Goal: Transaction & Acquisition: Obtain resource

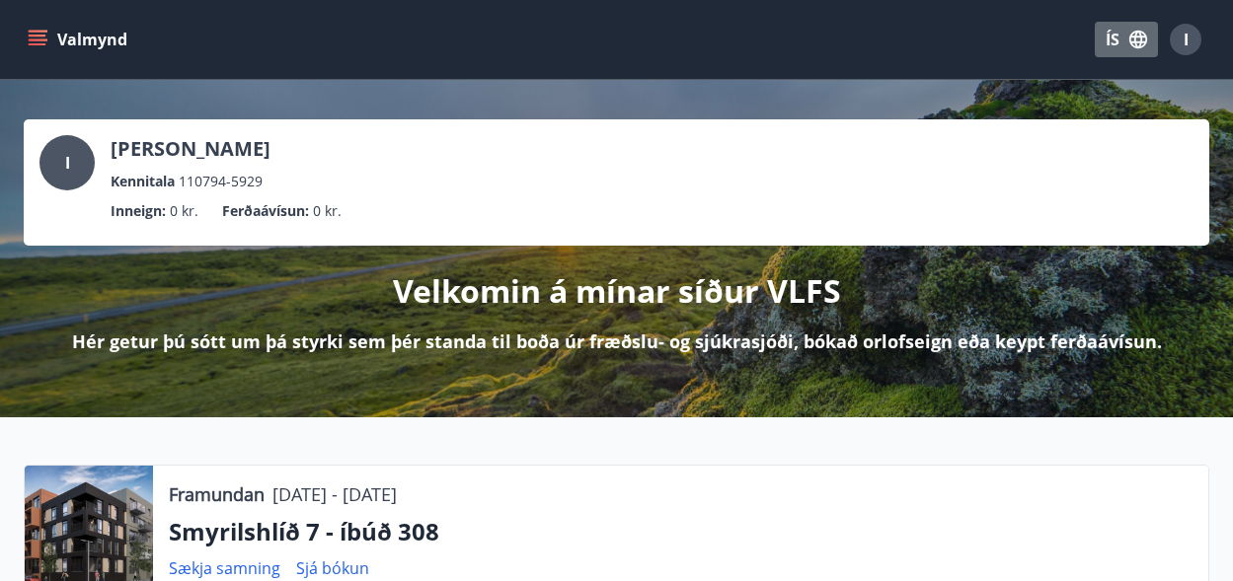
click at [1114, 36] on button "ÍS" at bounding box center [1125, 40] width 63 height 36
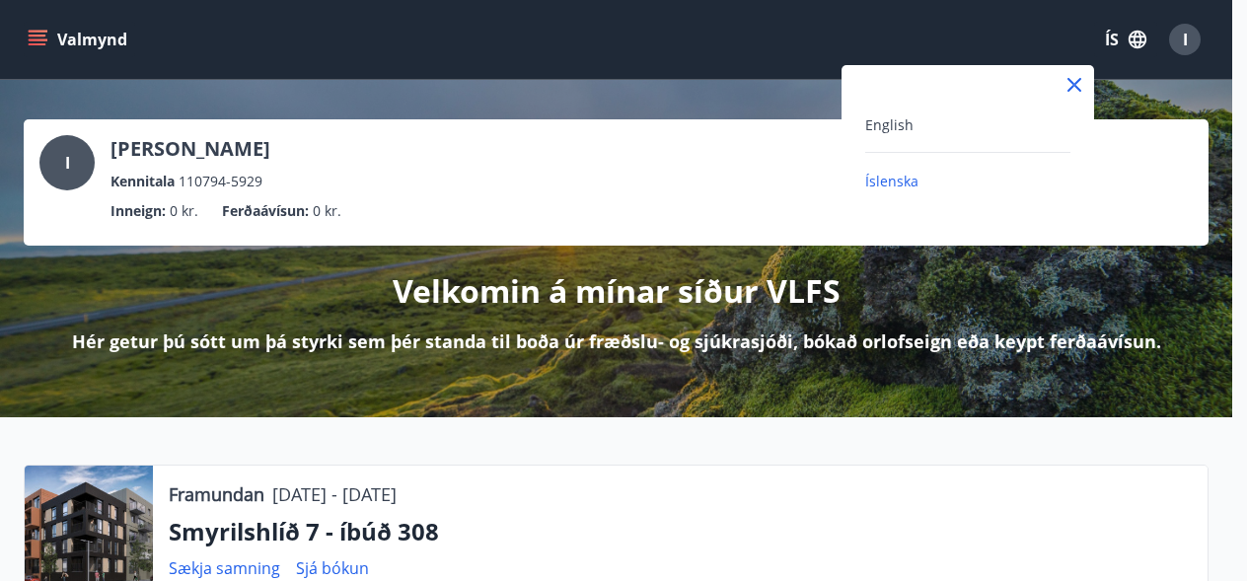
click at [948, 117] on div "English" at bounding box center [967, 124] width 205 height 24
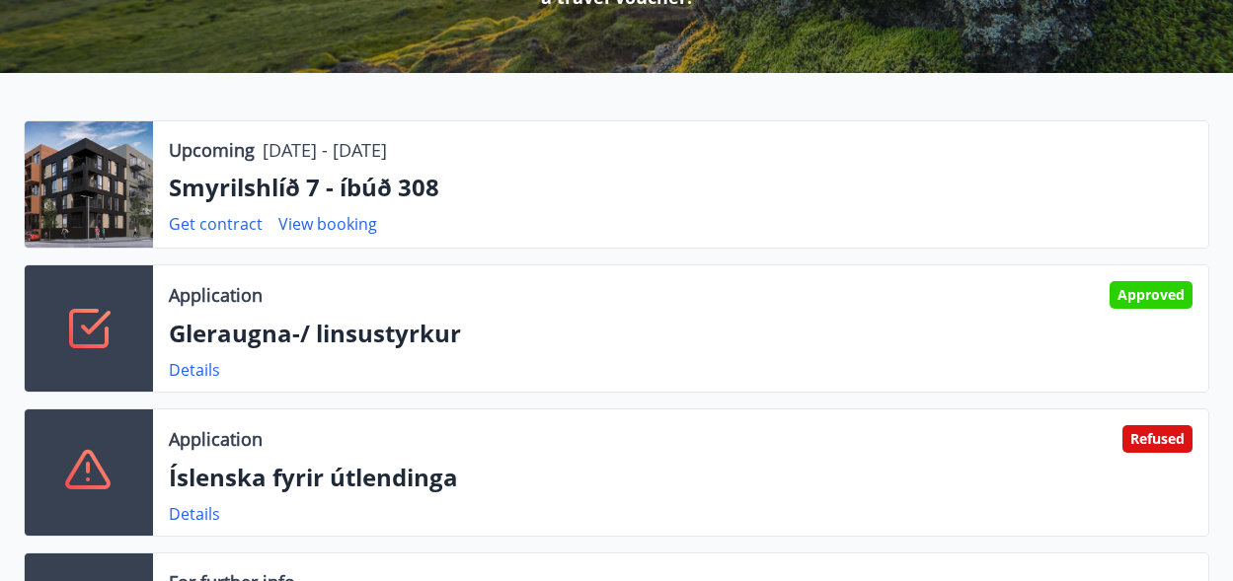
scroll to position [445, 0]
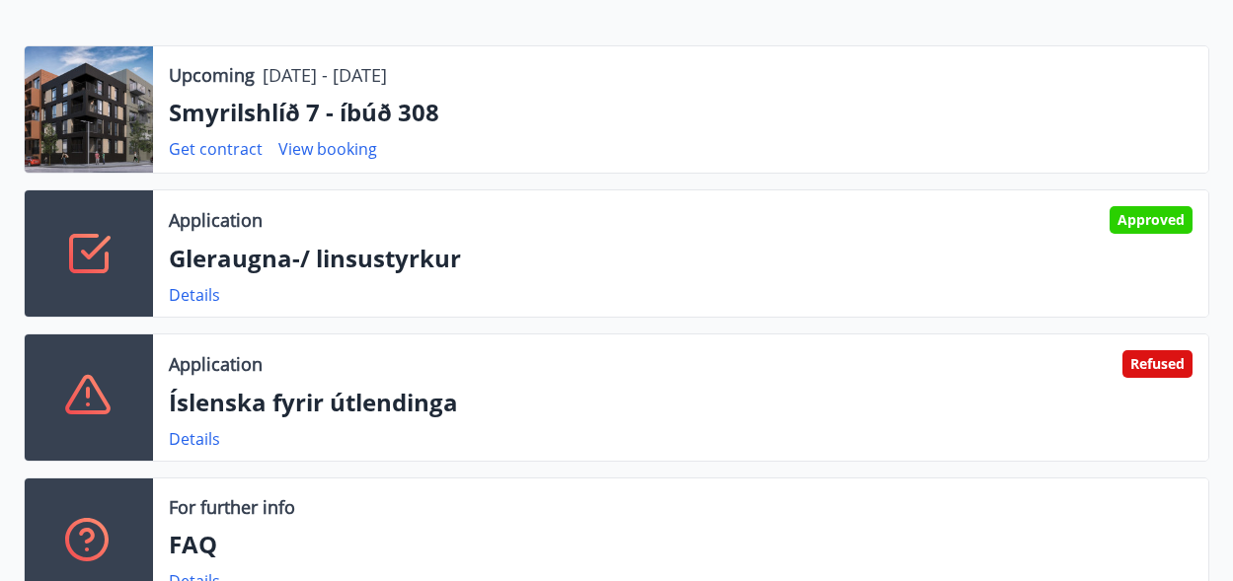
drag, startPoint x: 1136, startPoint y: 349, endPoint x: 1175, endPoint y: 349, distance: 39.5
click at [1175, 349] on div "Application Refused Íslenska fyrir útlendinga Details" at bounding box center [680, 398] width 1055 height 126
click at [459, 401] on p "Íslenska fyrir útlendinga" at bounding box center [680, 403] width 1023 height 34
click at [190, 438] on link "Details" at bounding box center [194, 439] width 51 height 22
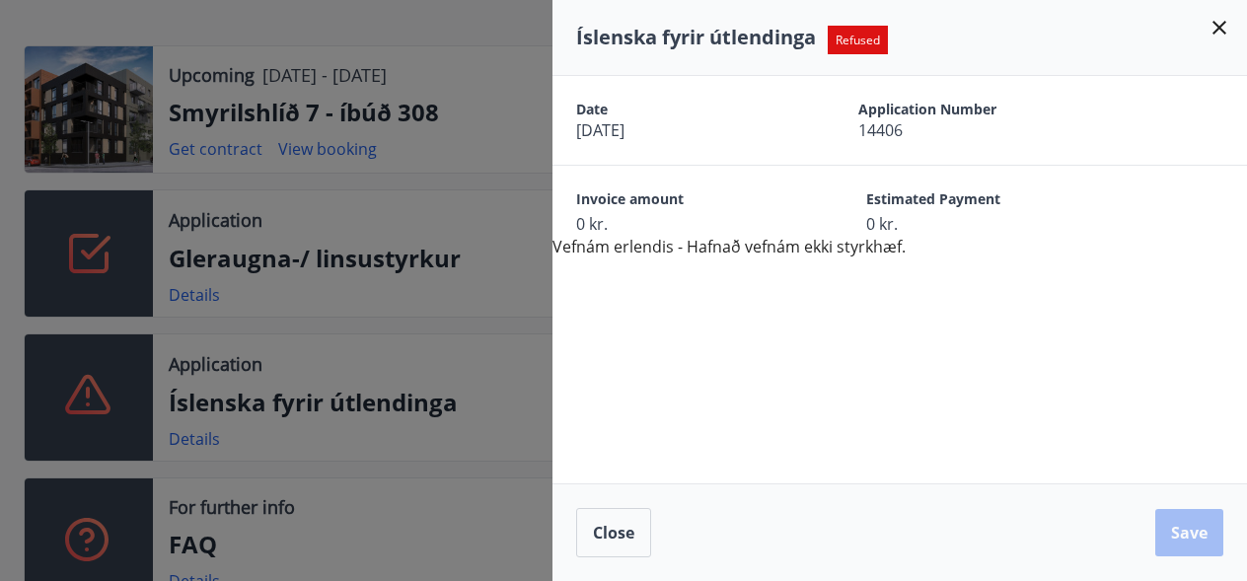
click at [668, 246] on div "Date 13.08.2025 Application Number 14406 Invoice amount 0 kr. Estimated Payment…" at bounding box center [900, 167] width 695 height 183
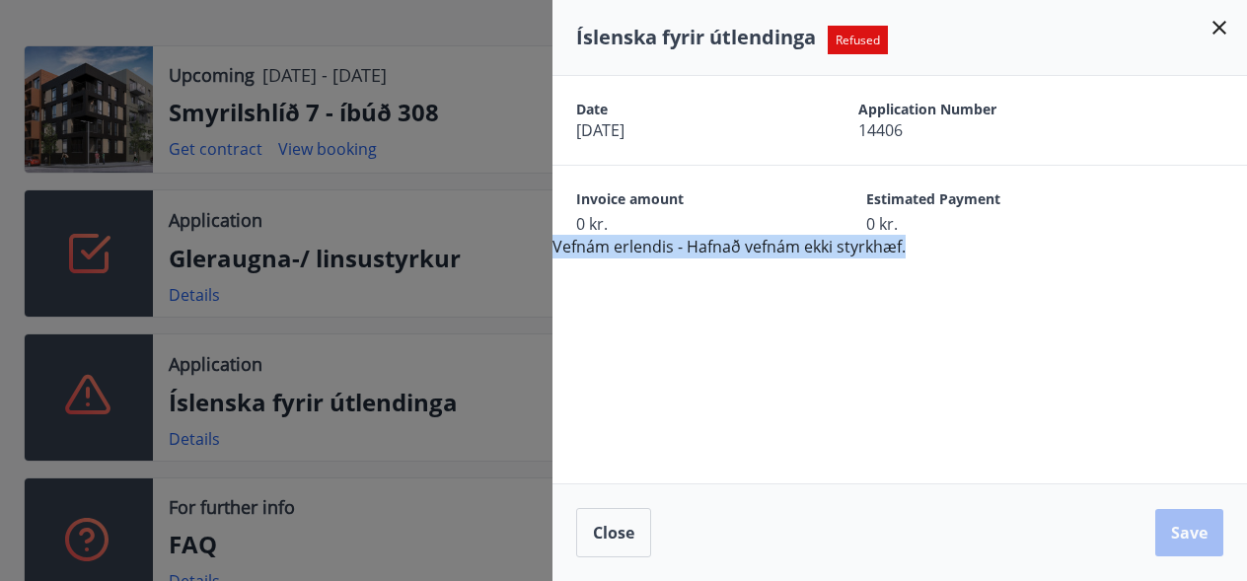
click at [668, 246] on div "Date 13.08.2025 Application Number 14406 Invoice amount 0 kr. Estimated Payment…" at bounding box center [900, 167] width 695 height 183
copy div "Vefnám erlendis - Hafnað vefnám ekki styrkhæf."
click at [867, 262] on div "Date 13.08.2025 Application Number 14406 Invoice amount 0 kr. Estimated Payment…" at bounding box center [900, 280] width 695 height 408
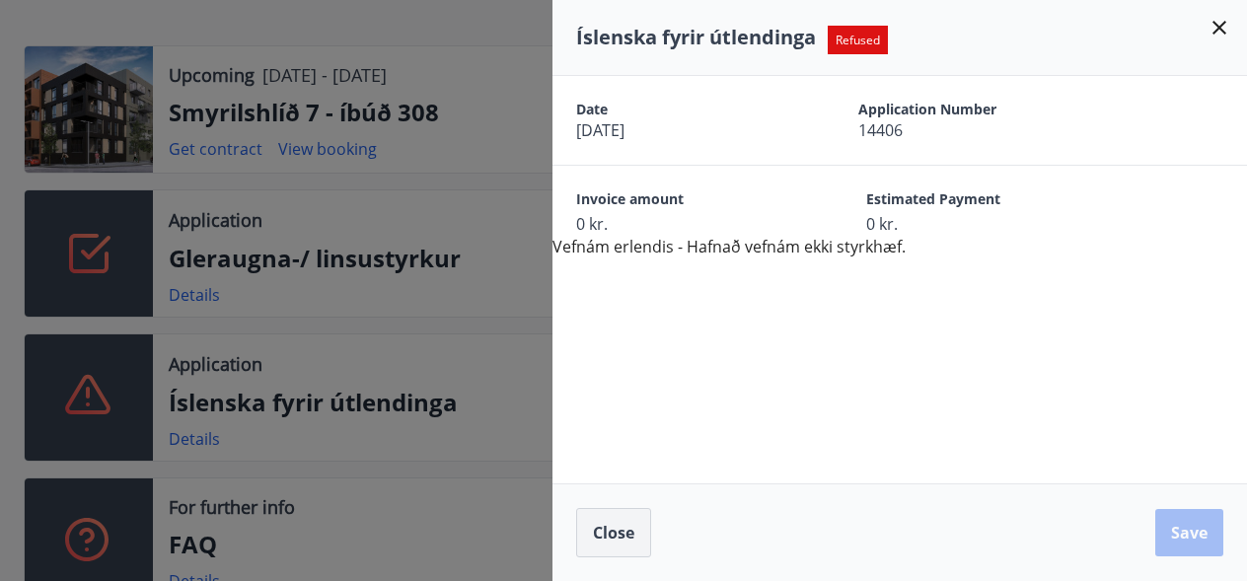
click at [601, 532] on span "Close" at bounding box center [613, 533] width 41 height 22
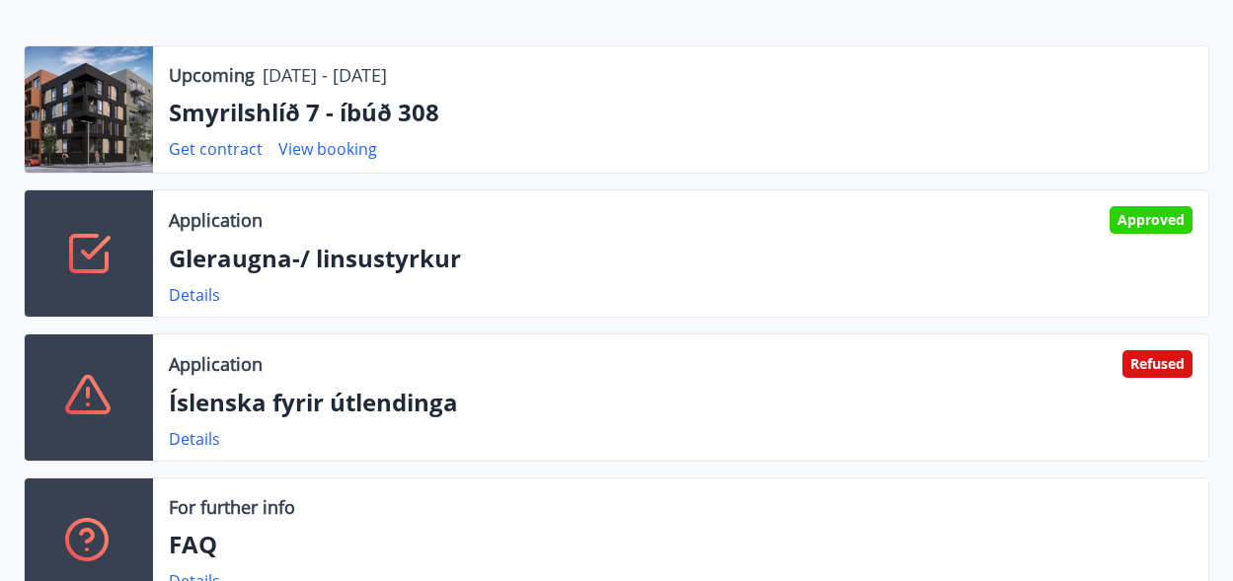
click at [1097, 210] on div "Application Approved" at bounding box center [680, 220] width 1023 height 28
click at [203, 292] on link "Details" at bounding box center [194, 295] width 51 height 22
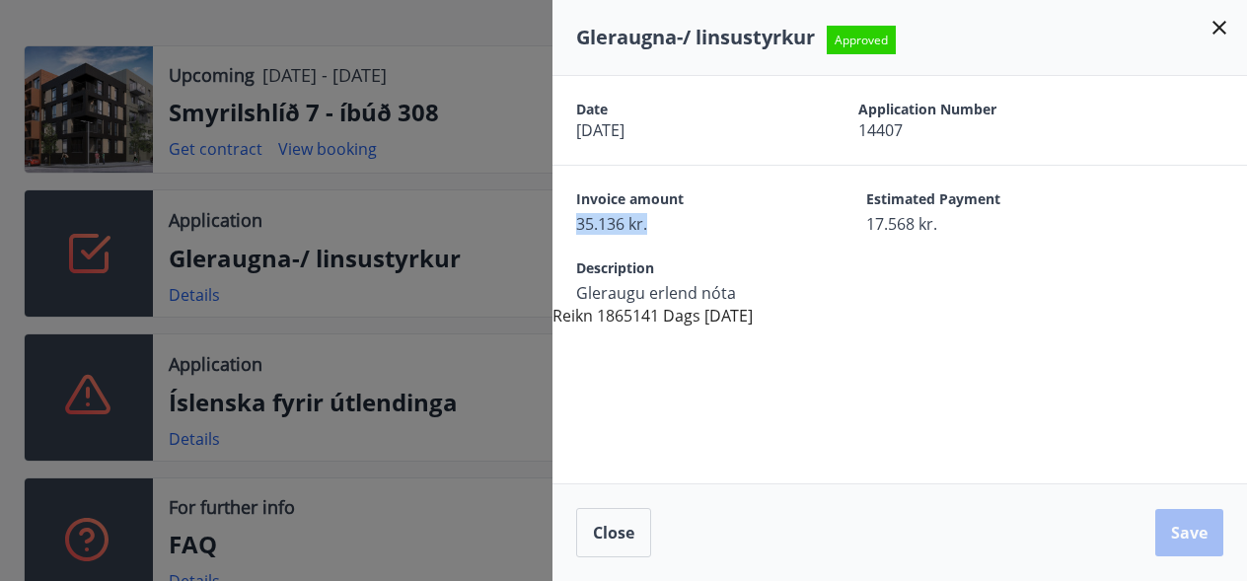
drag, startPoint x: 573, startPoint y: 224, endPoint x: 678, endPoint y: 223, distance: 104.6
click at [678, 223] on div "Invoice amount 35.136 kr. Estimated Payment 17.568 kr." at bounding box center [900, 200] width 695 height 69
click at [1225, 31] on icon at bounding box center [1220, 28] width 24 height 24
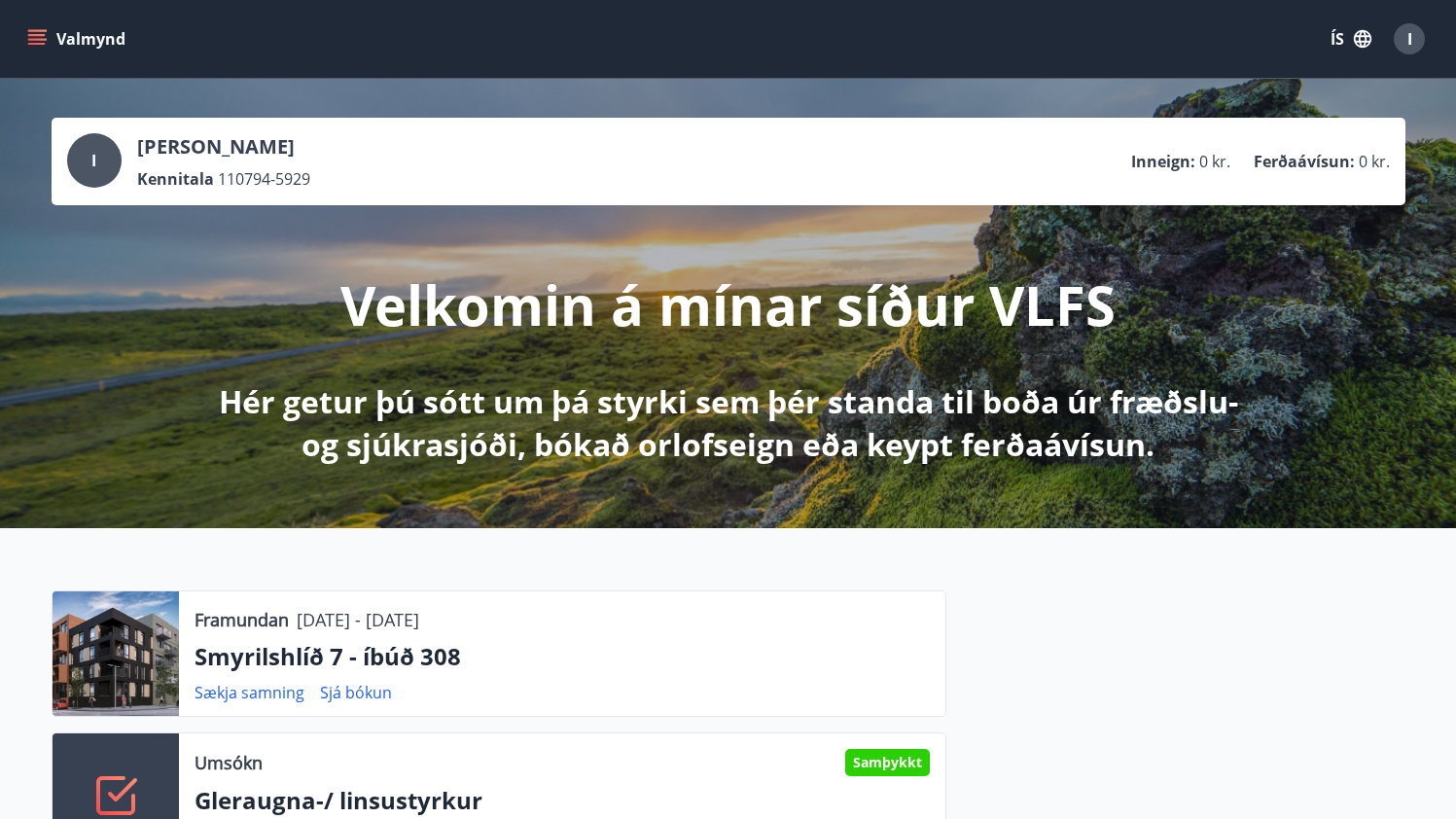
click at [33, 34] on icon "menu" at bounding box center [37, 39] width 20 height 20
click at [1228, 49] on button "ÍS" at bounding box center [1351, 39] width 62 height 35
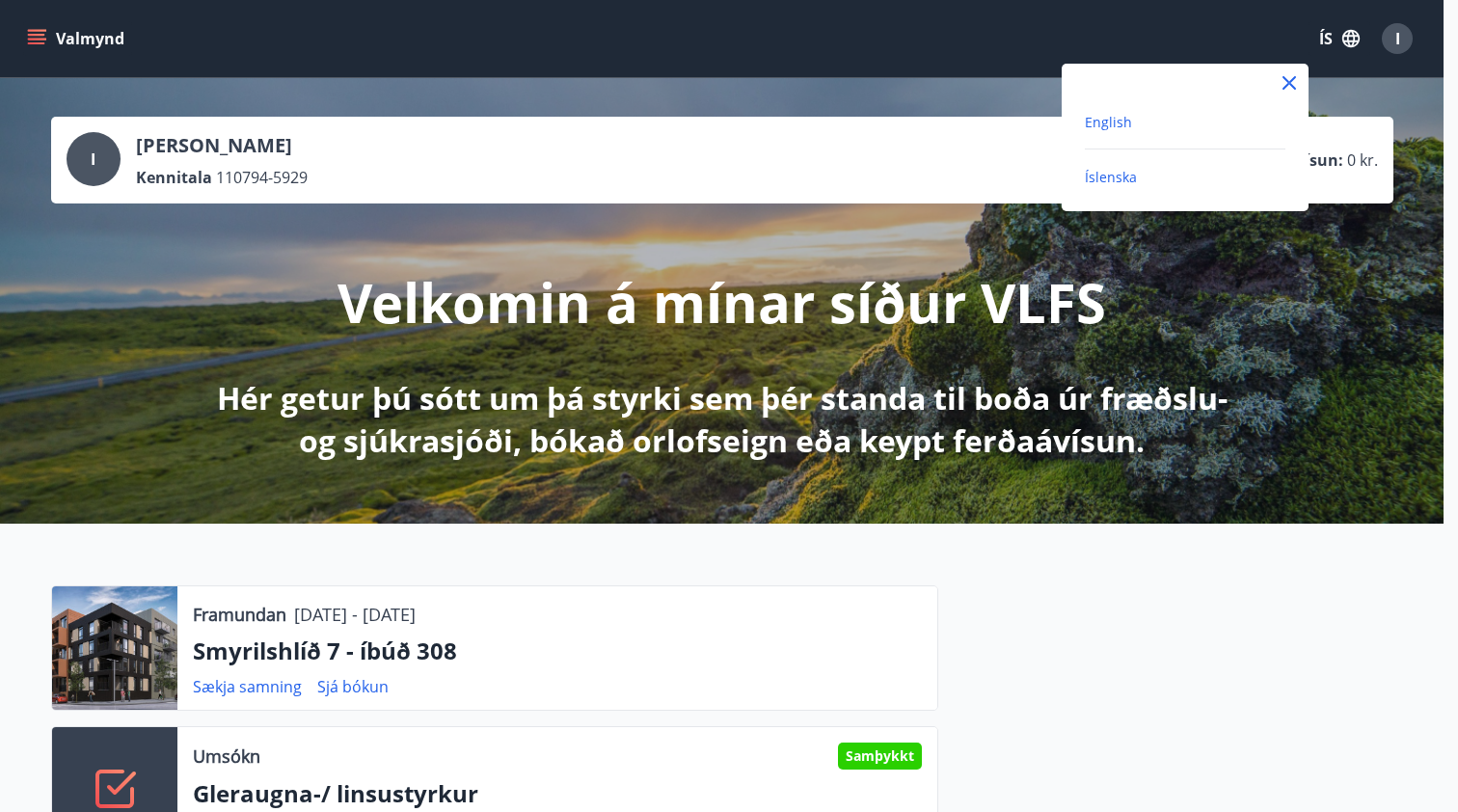
click at [1120, 113] on span "English" at bounding box center [1108, 121] width 47 height 19
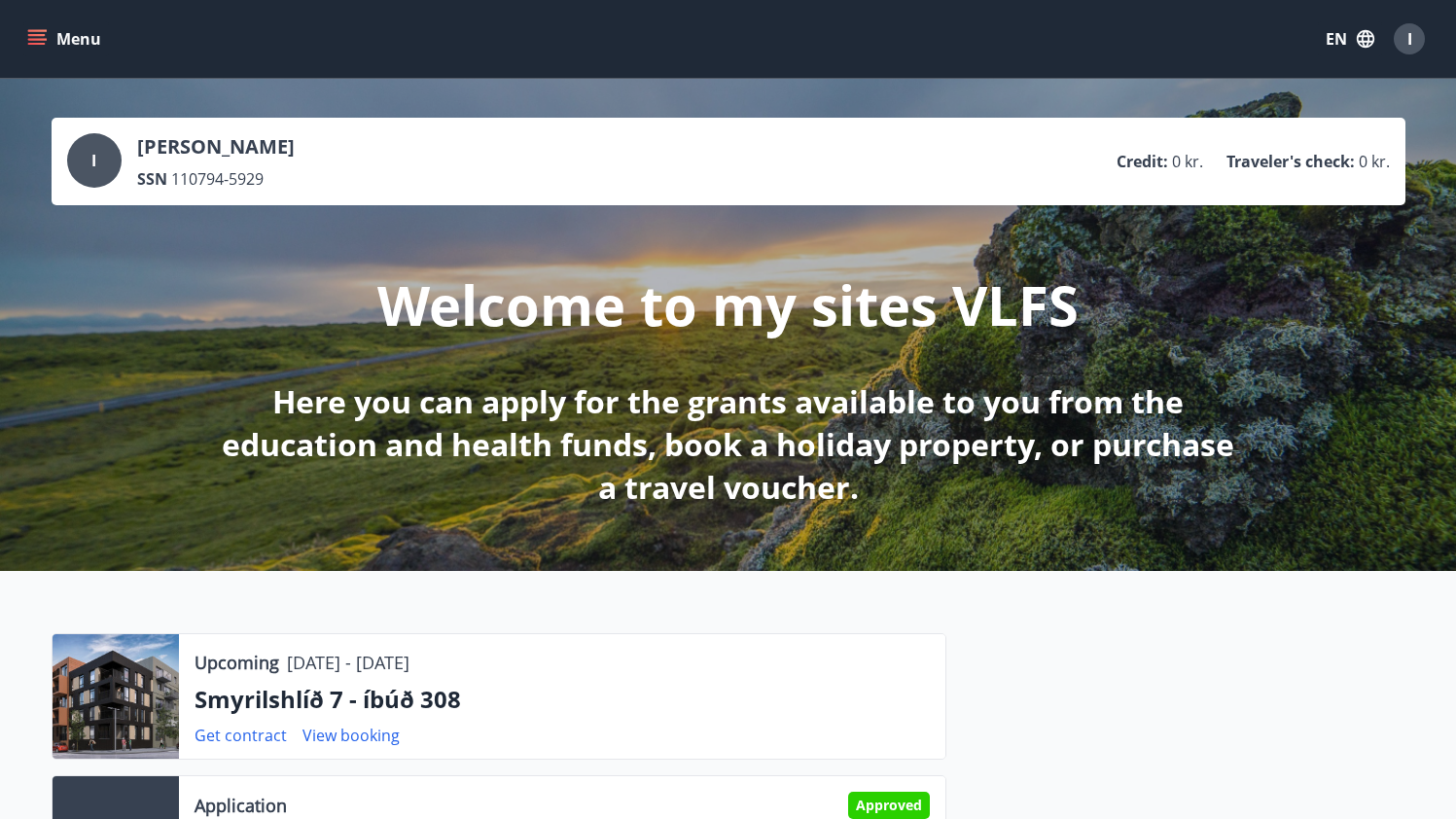
click at [40, 33] on icon "menu" at bounding box center [37, 39] width 20 height 20
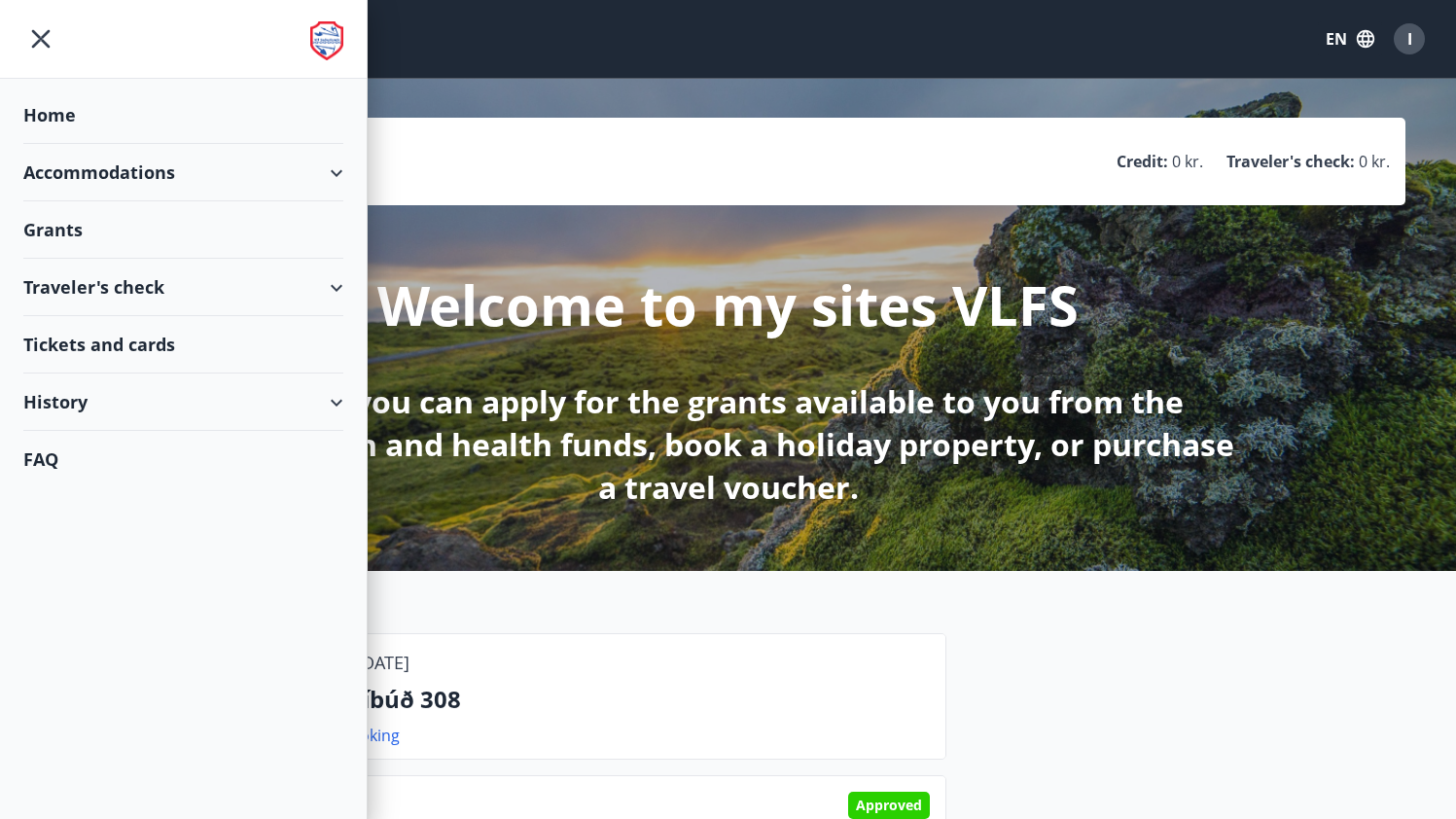
click at [78, 180] on div "Accommodations" at bounding box center [183, 172] width 320 height 57
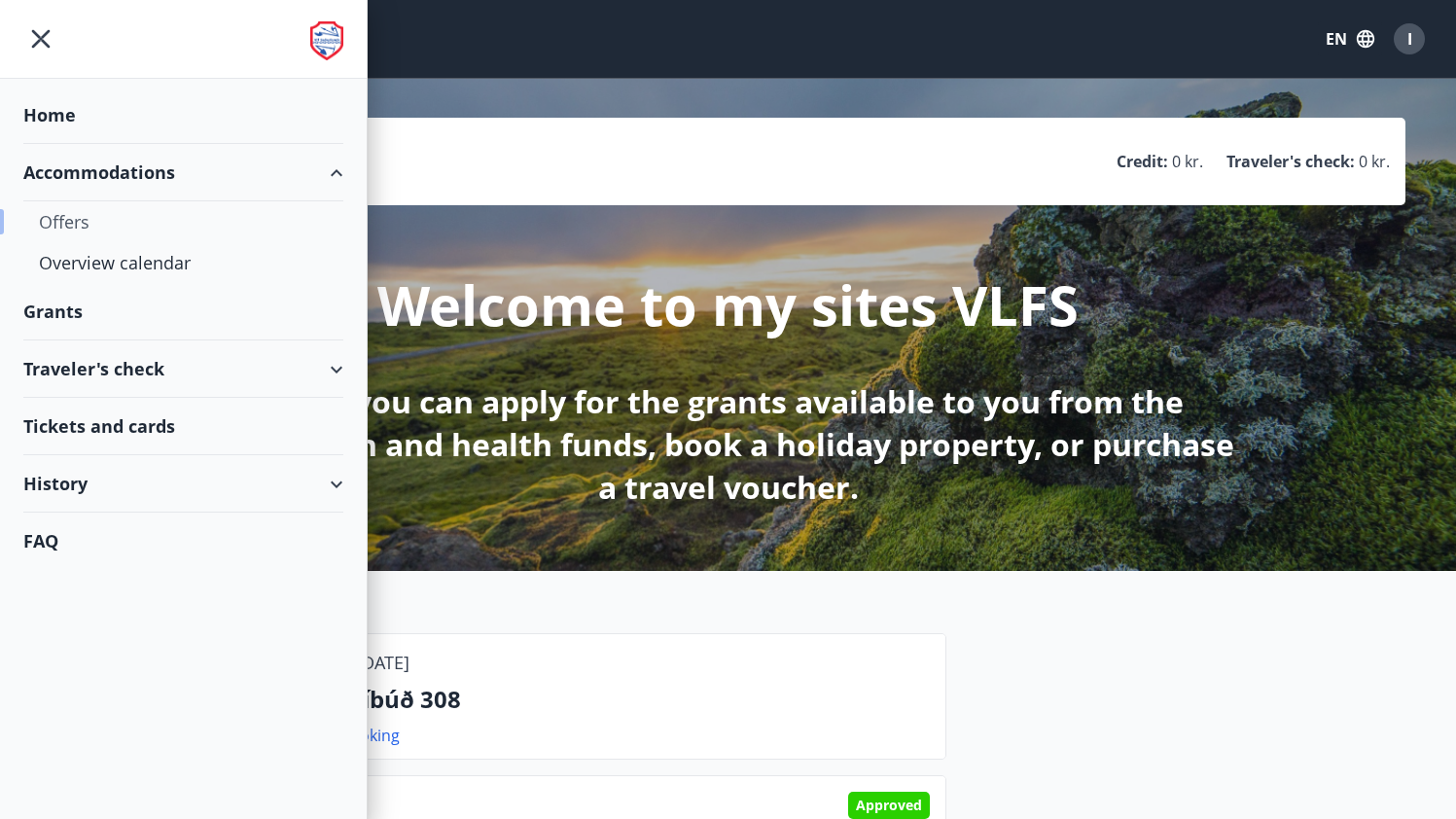
click at [82, 225] on div "Offers" at bounding box center [182, 221] width 289 height 40
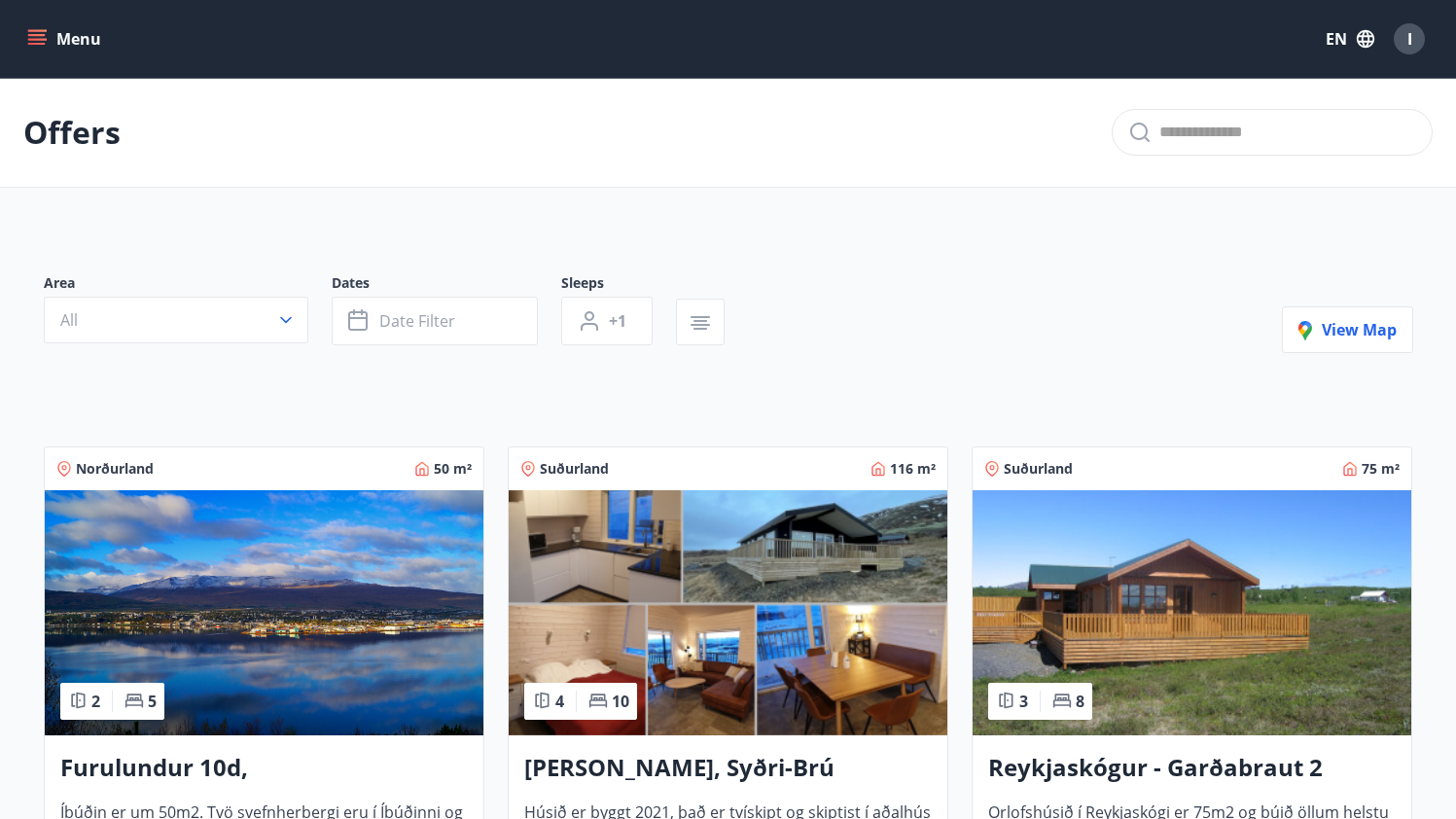
scroll to position [4, 0]
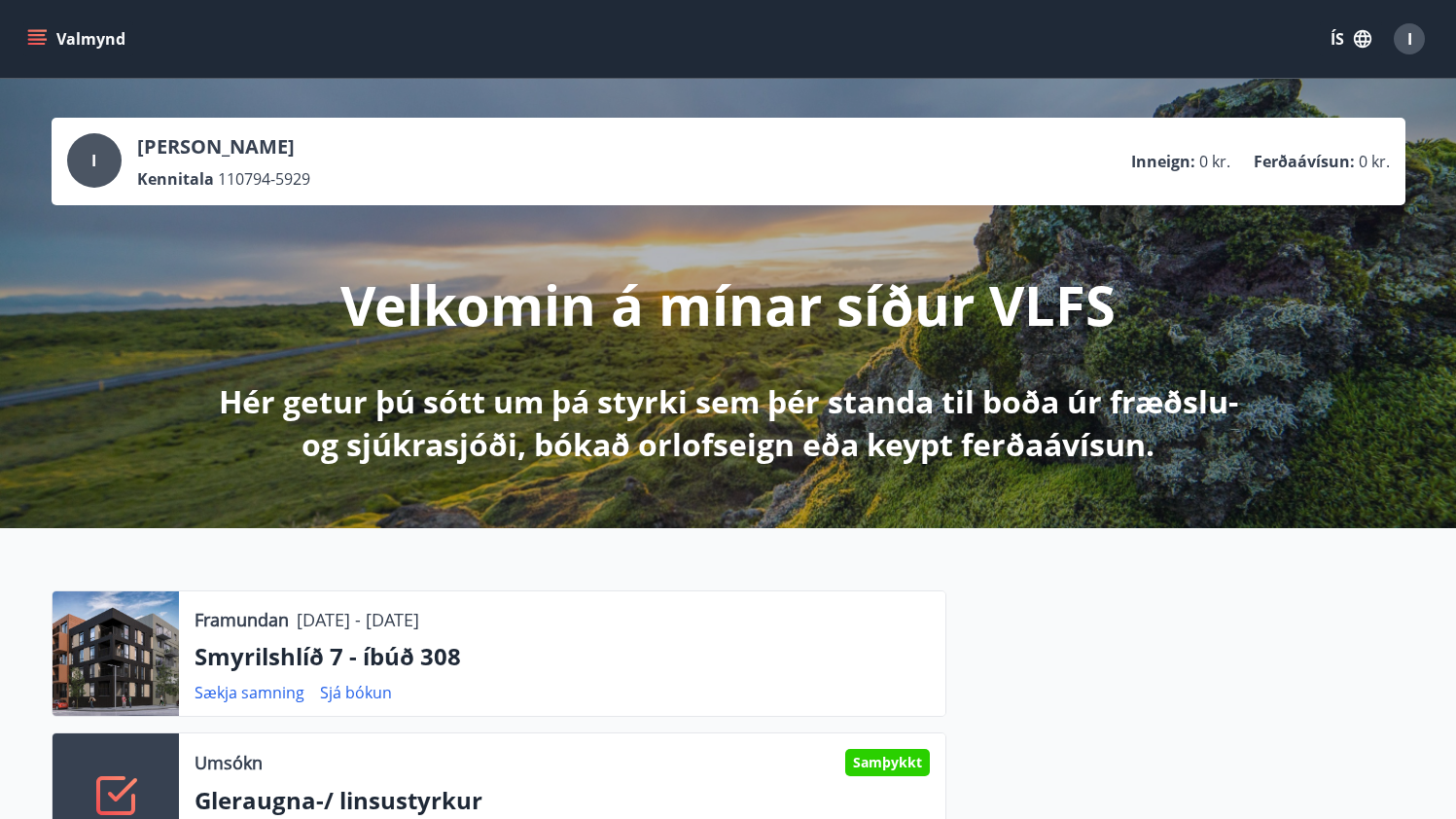
click at [30, 30] on icon "menu" at bounding box center [37, 39] width 20 height 20
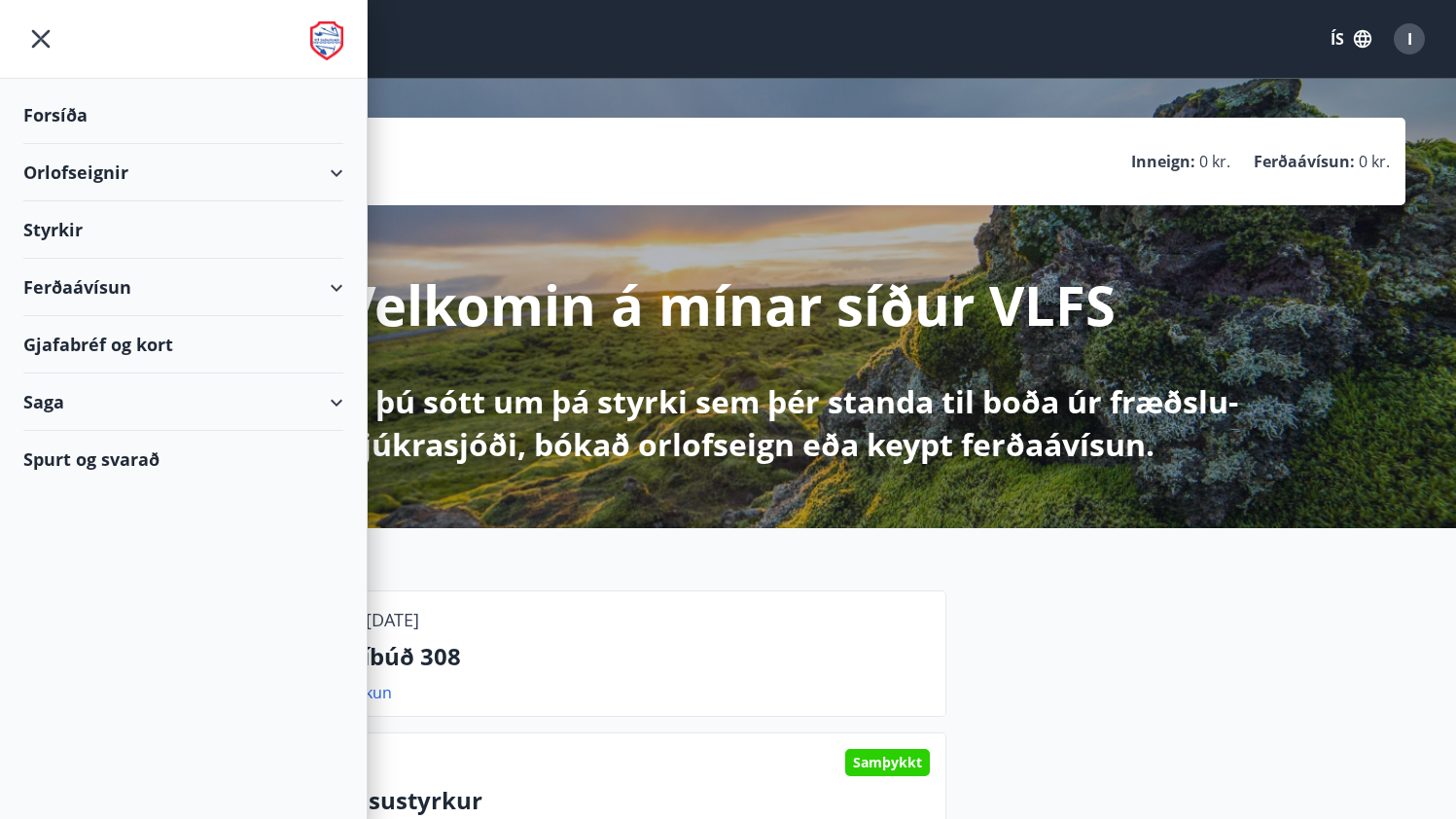
click at [1327, 273] on div "I Izabela Górczynska Kennitala 110794-5929 Inneign : 0 kr. Ferðaávísun : 0 kr. …" at bounding box center [728, 304] width 1456 height 449
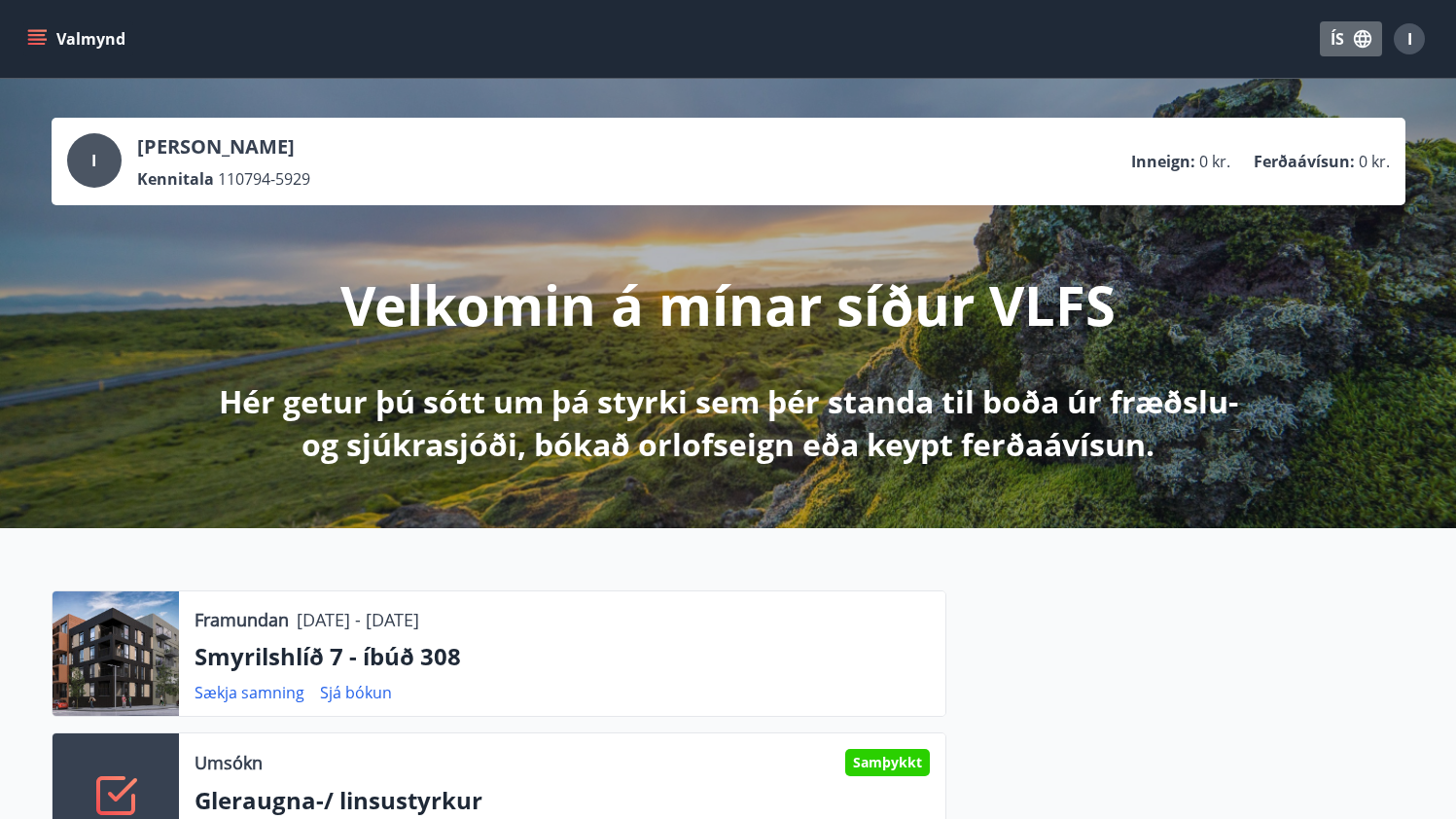
click at [1348, 49] on button "ÍS" at bounding box center [1351, 39] width 62 height 35
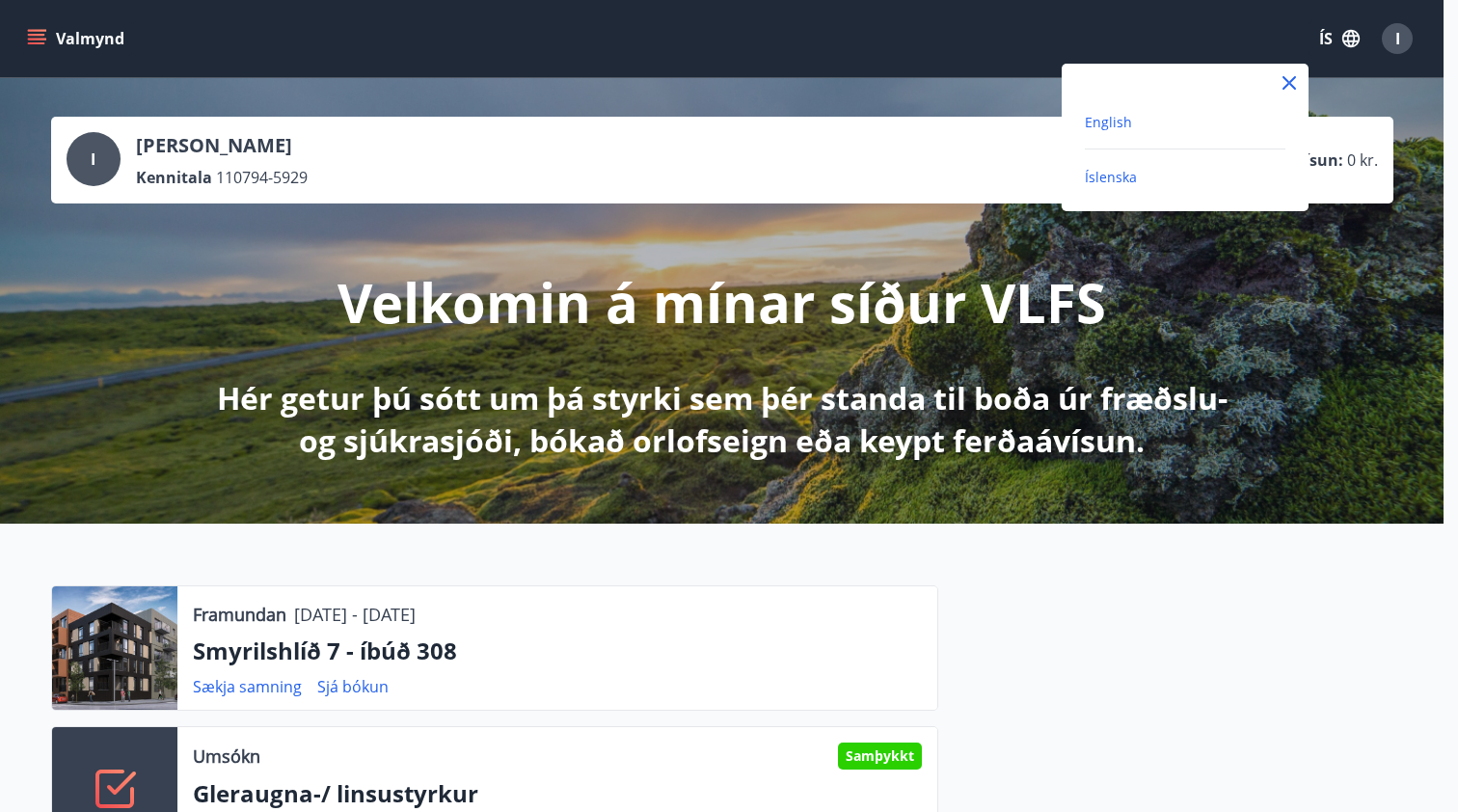
click at [1102, 118] on span "English" at bounding box center [1108, 121] width 47 height 19
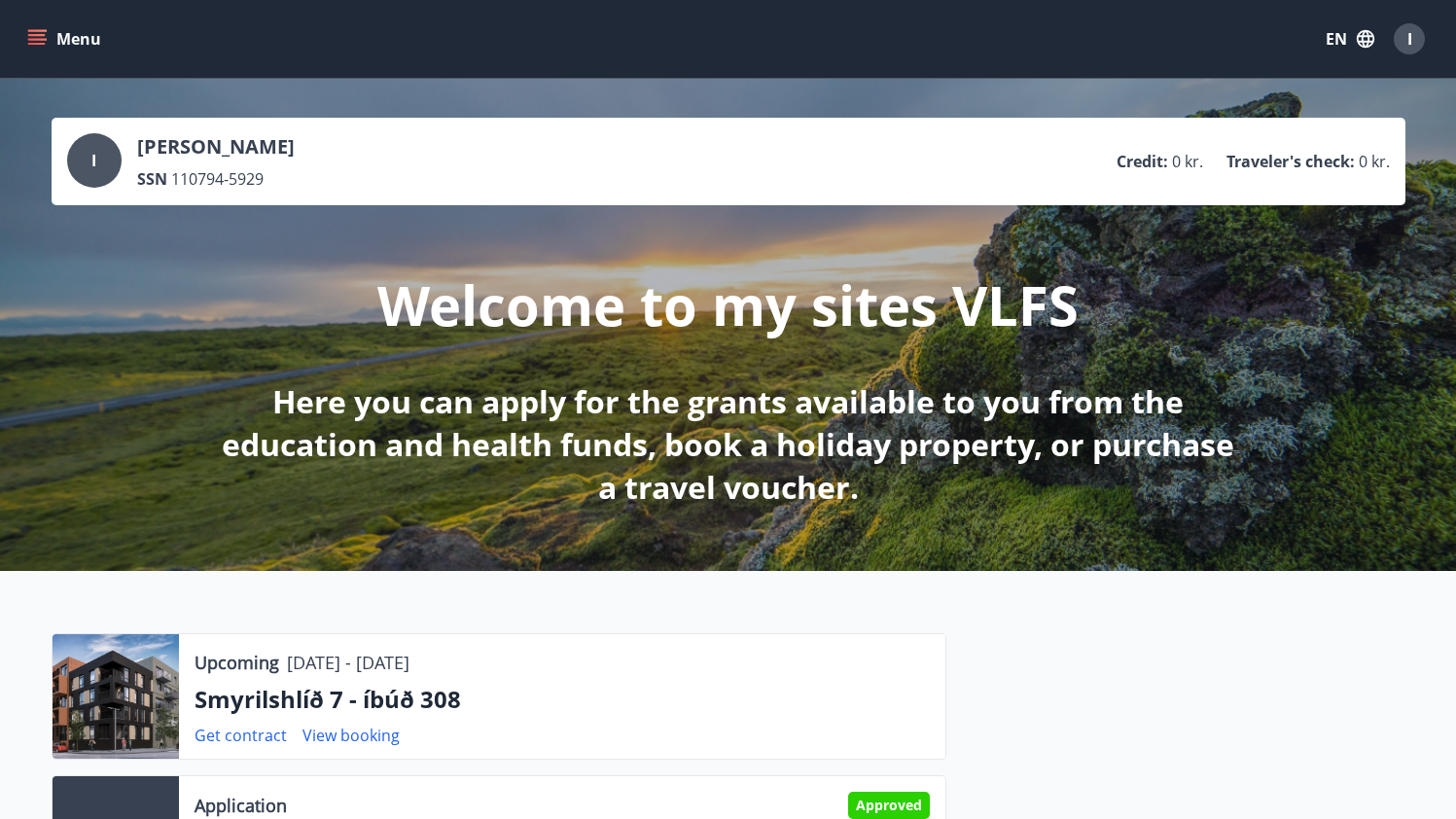
click at [75, 52] on button "Menu" at bounding box center [66, 39] width 86 height 35
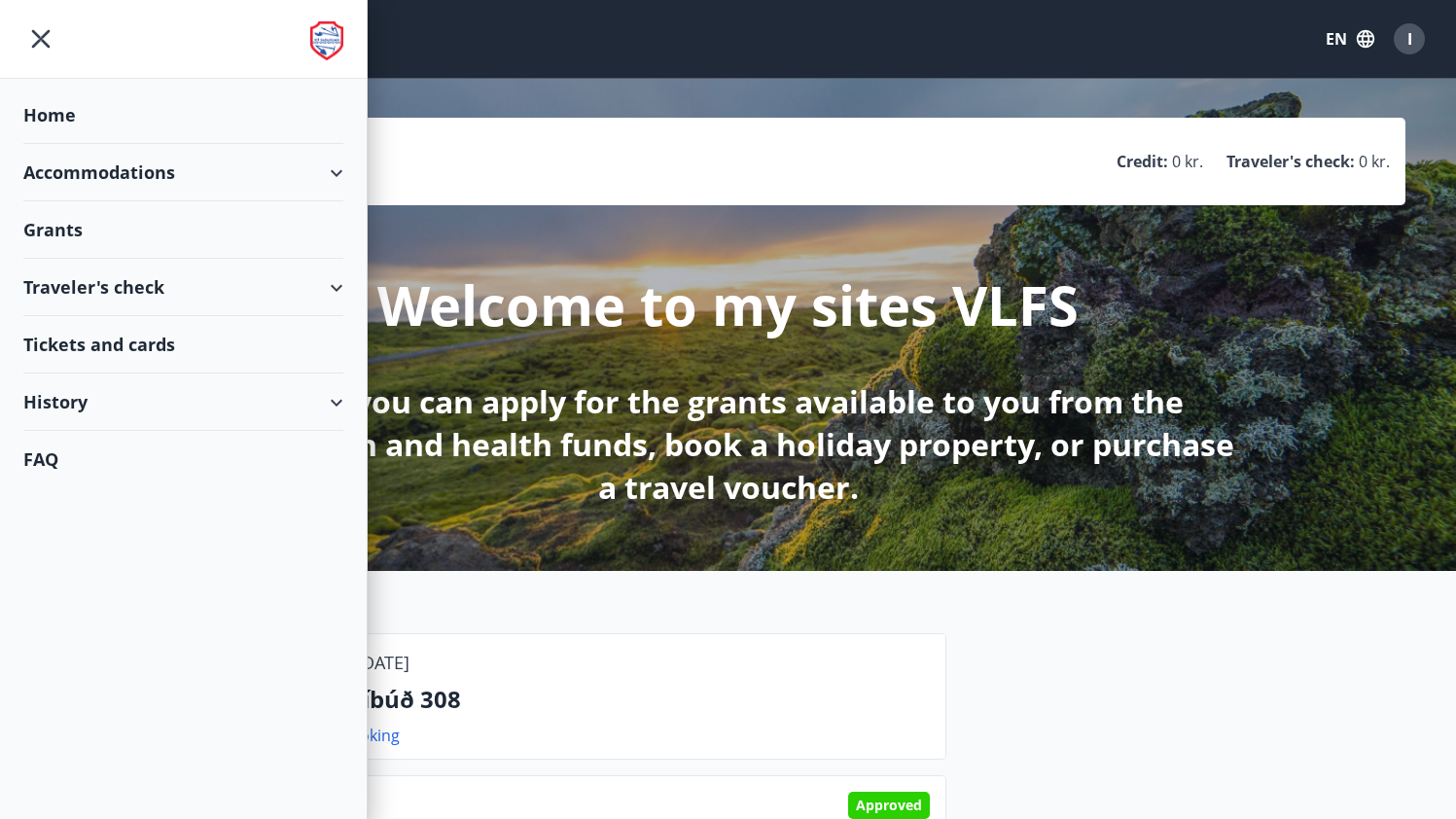
click at [69, 144] on div "Grants" at bounding box center [183, 115] width 320 height 57
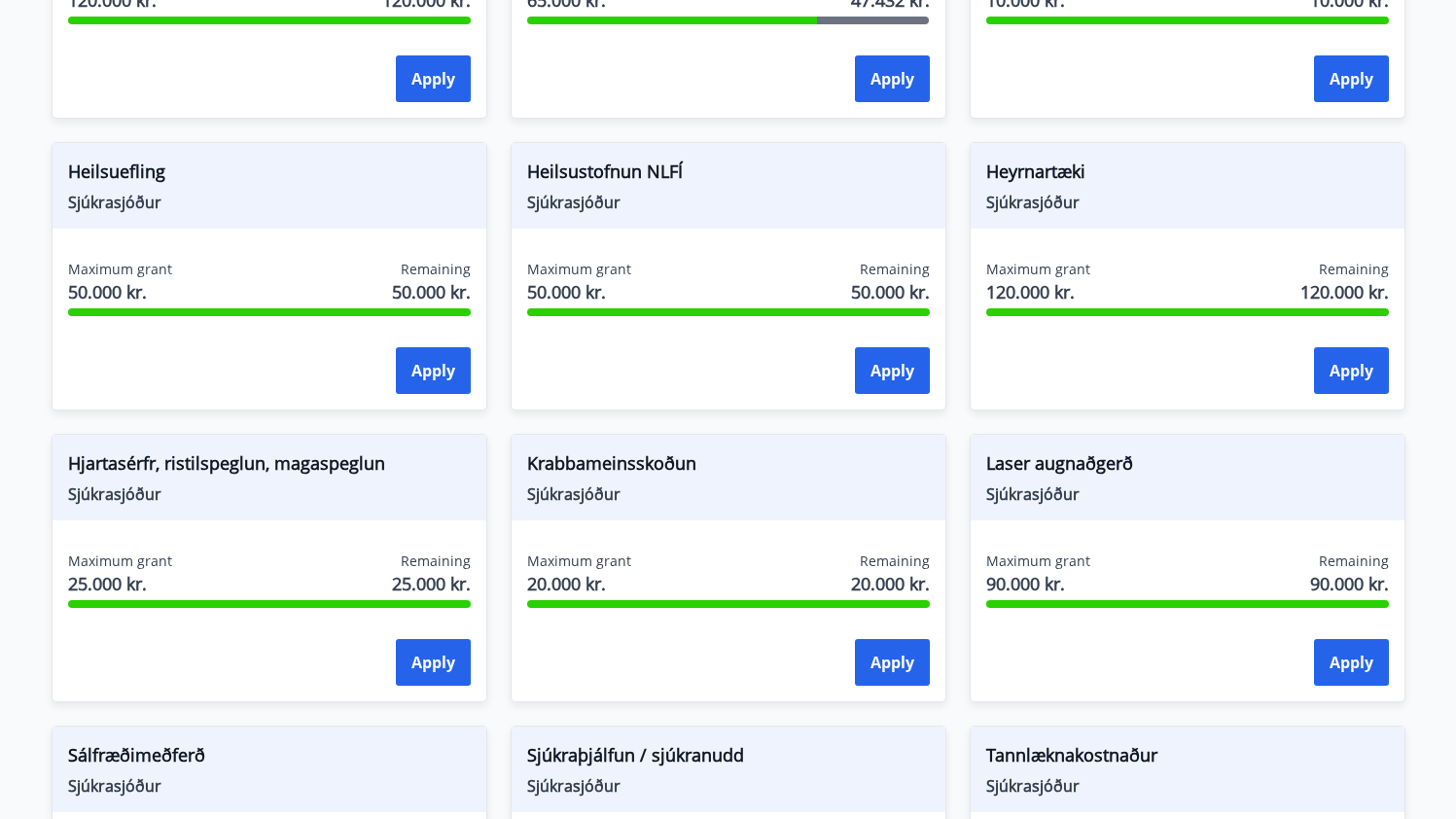
scroll to position [604, 0]
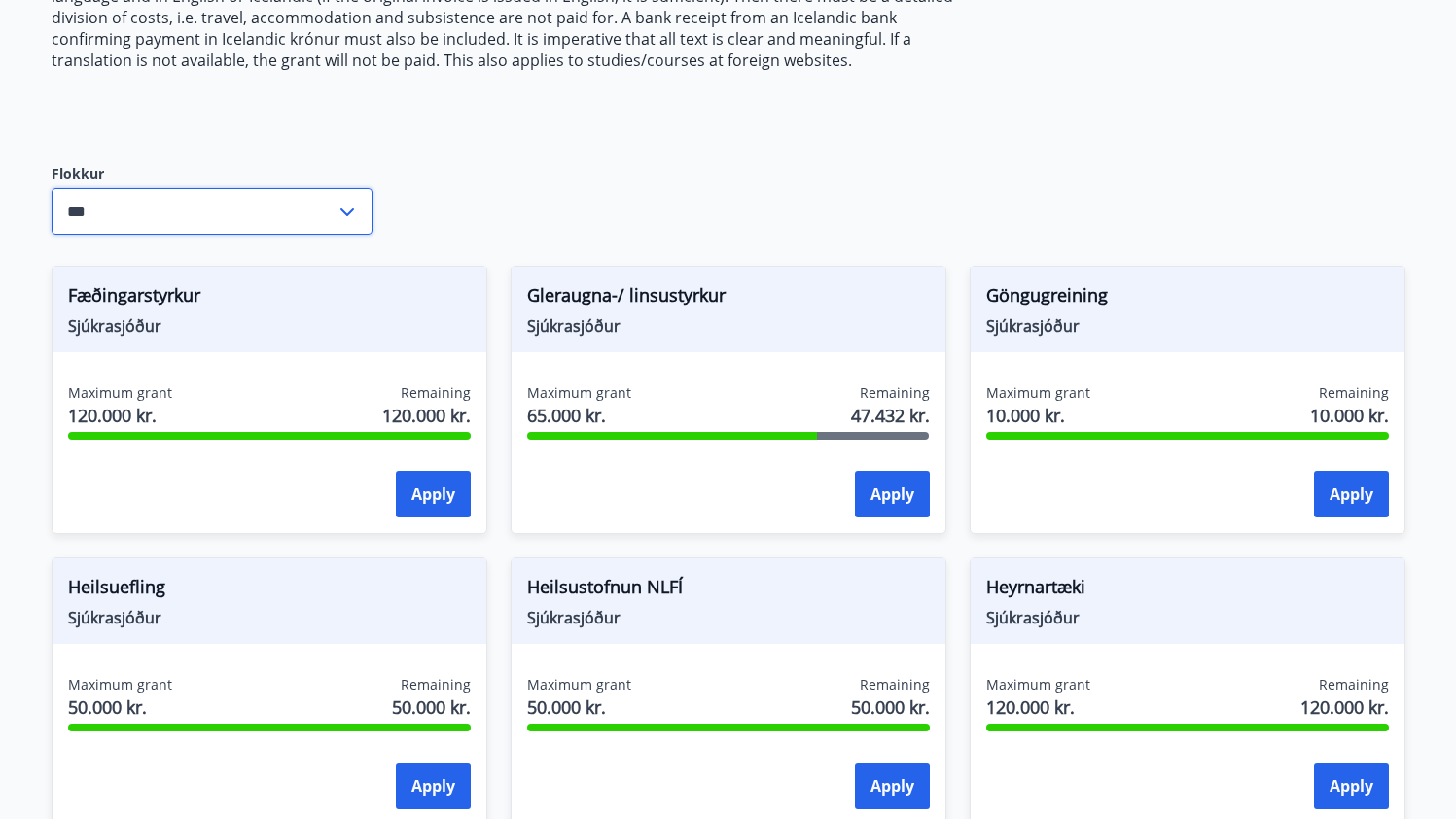
click at [126, 227] on input "***" at bounding box center [193, 211] width 284 height 47
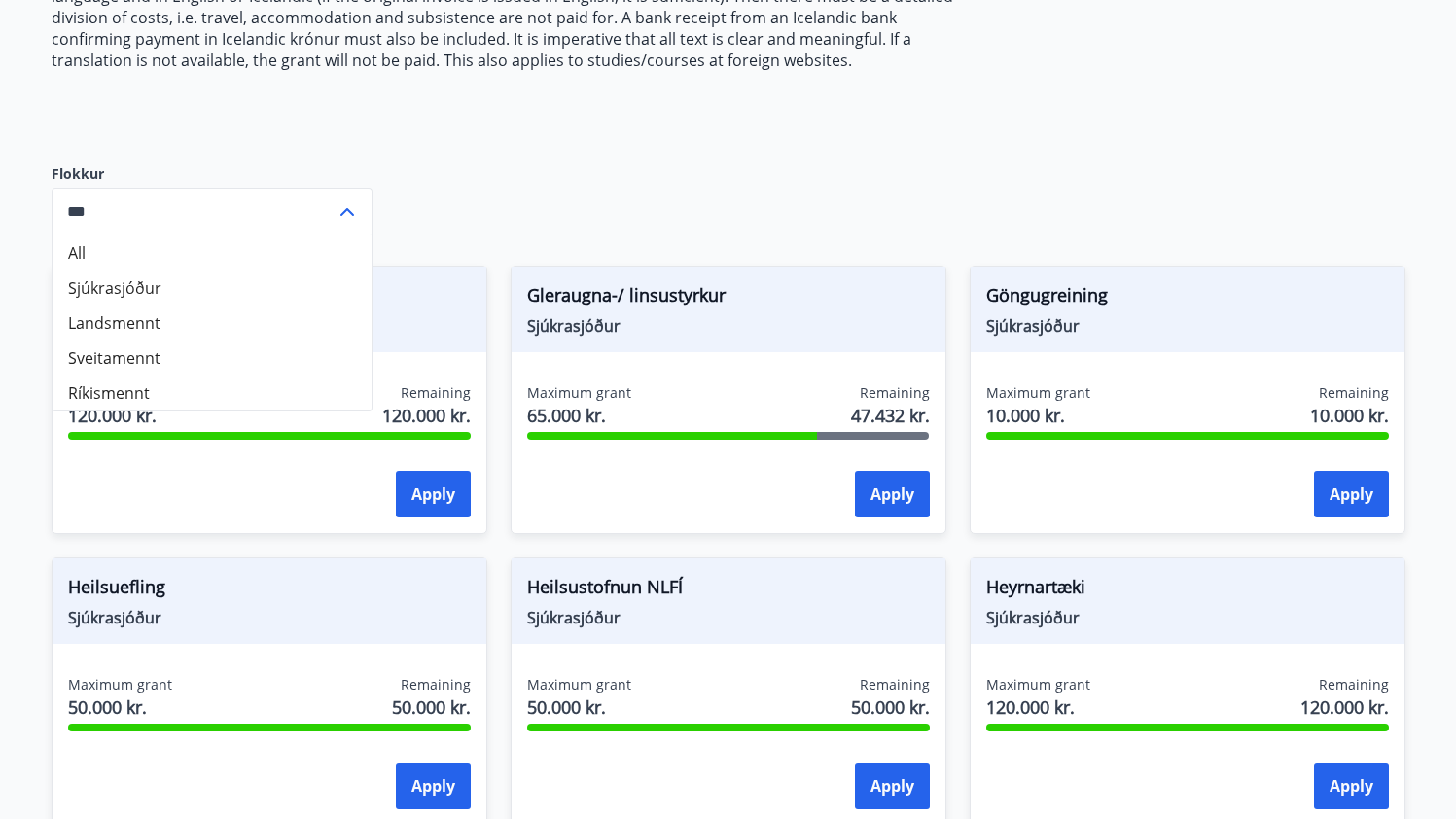
click at [140, 312] on li "Landsmennt" at bounding box center [212, 323] width 319 height 35
type input "**********"
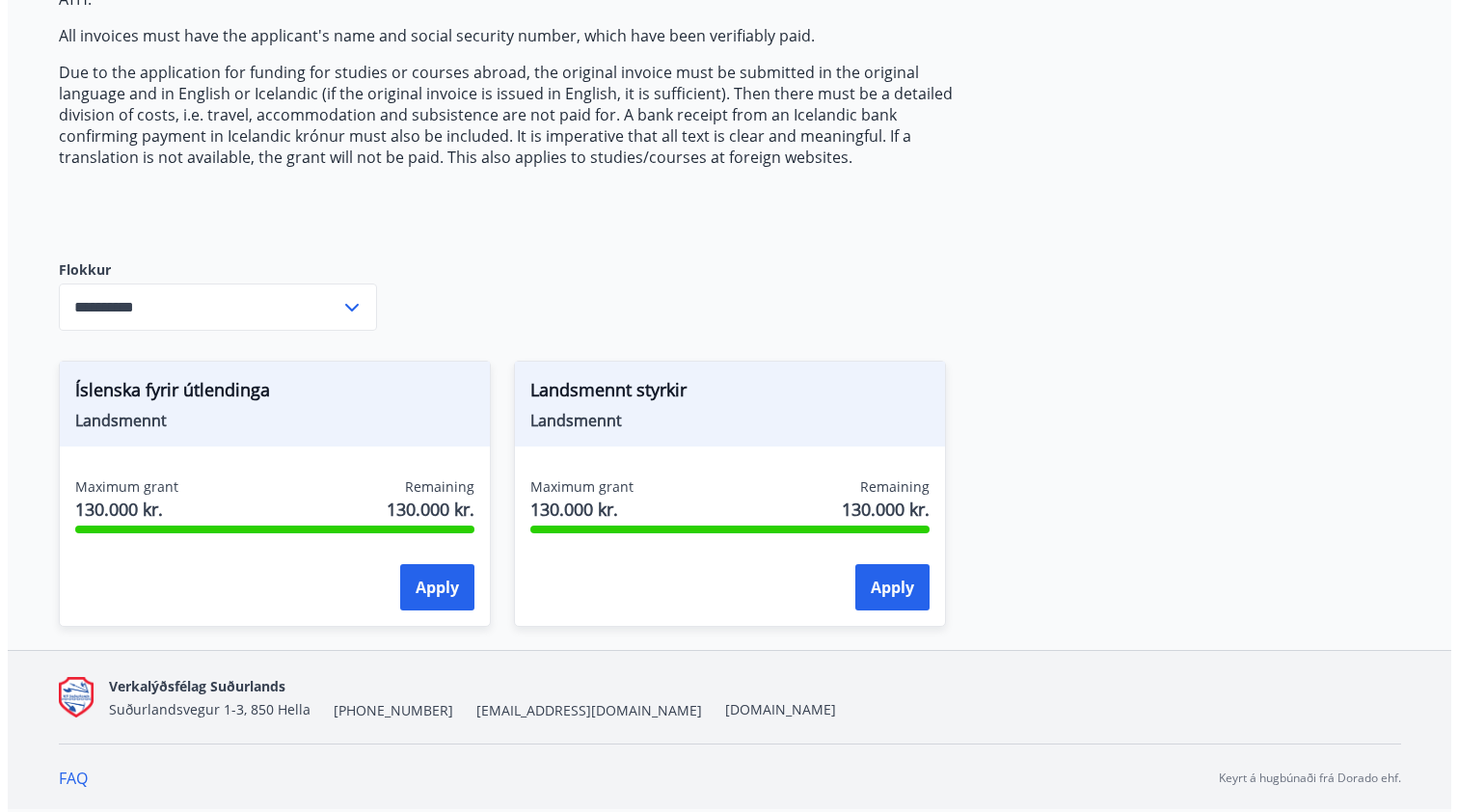
scroll to position [501, 0]
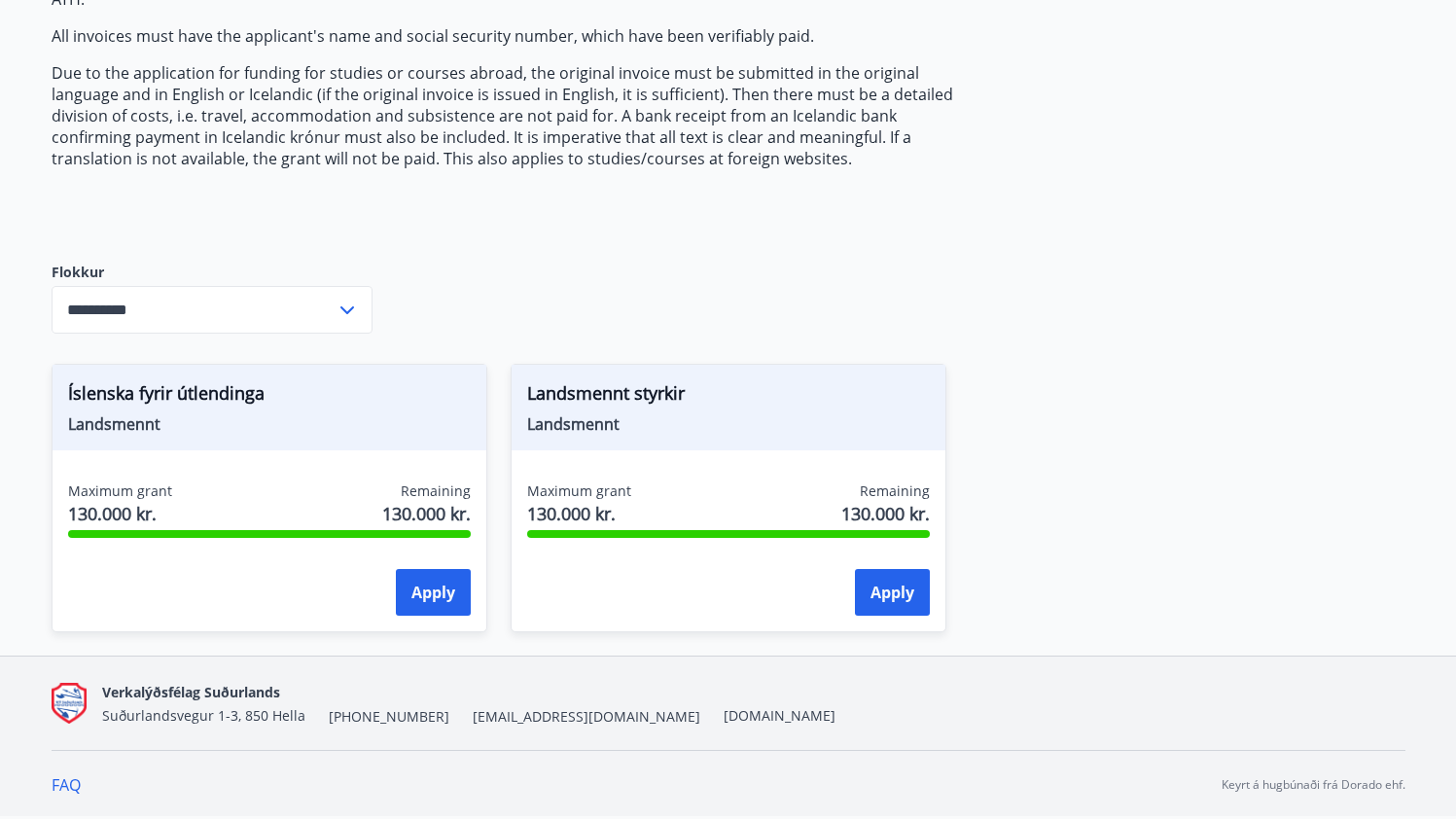
click at [599, 390] on span "Landsmennt styrkir" at bounding box center [728, 397] width 403 height 34
copy span "Landsmennt styrkir"
click at [431, 588] on button "Apply" at bounding box center [434, 591] width 75 height 46
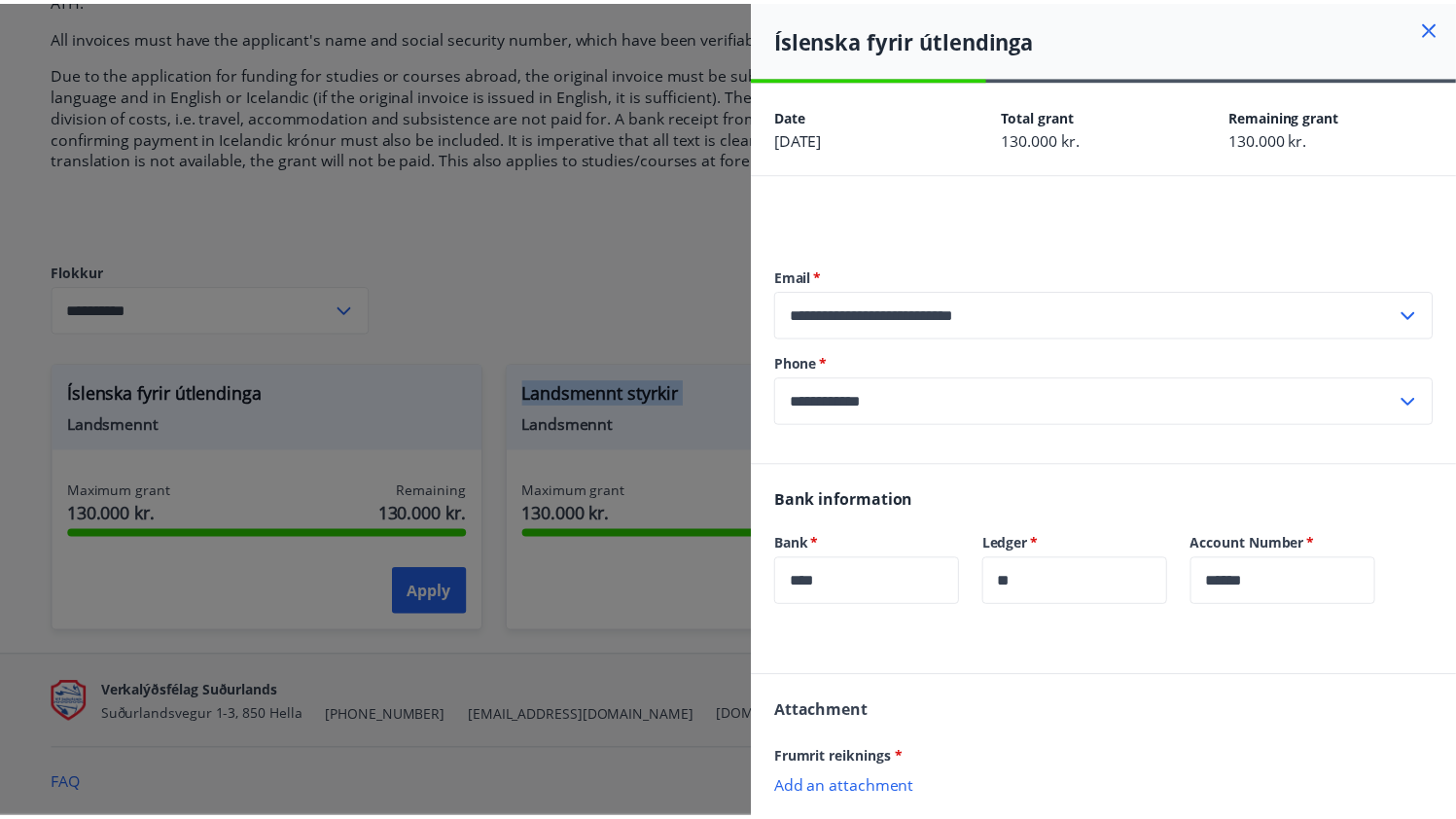
scroll to position [247, 0]
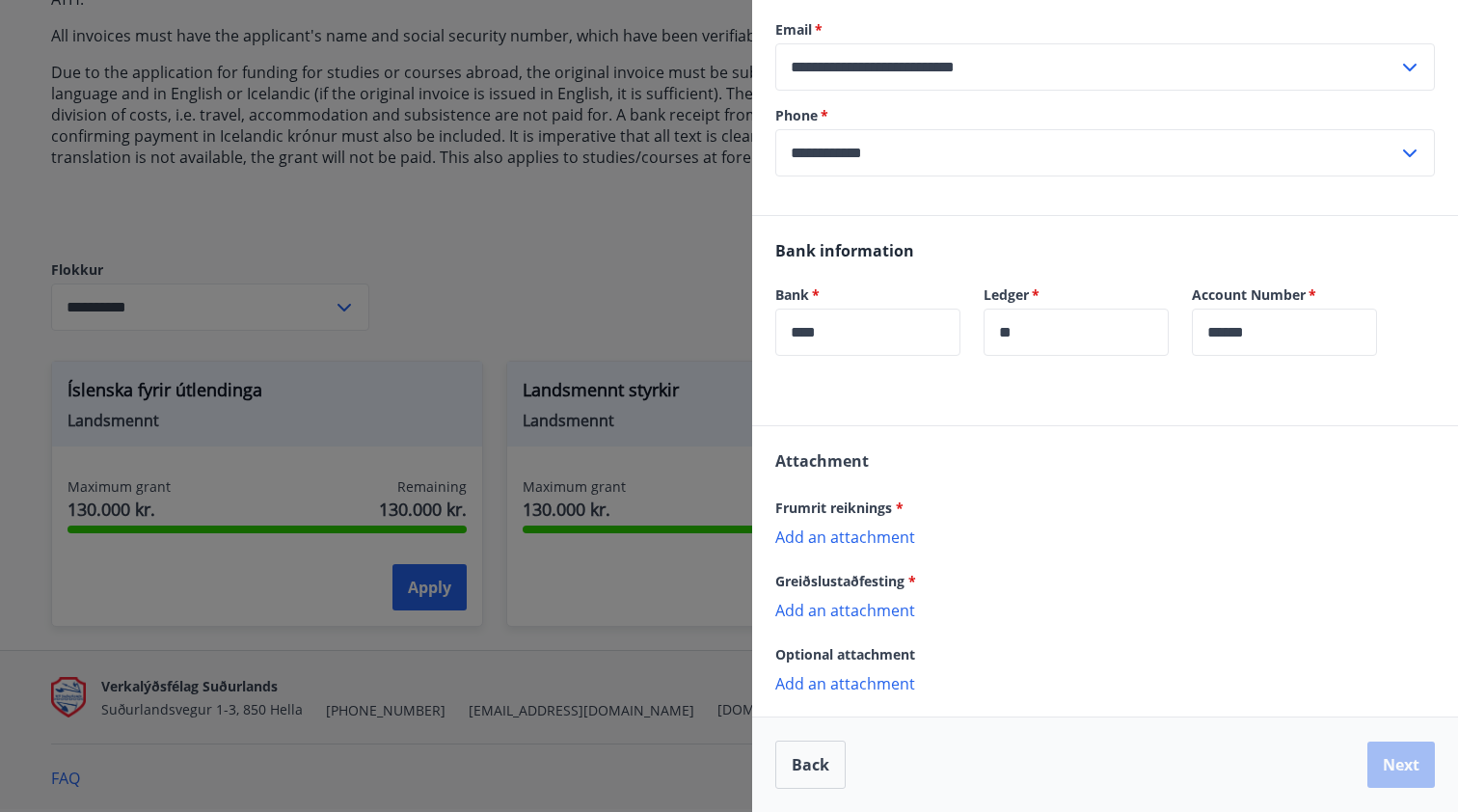
click at [538, 297] on div at bounding box center [729, 406] width 1458 height 812
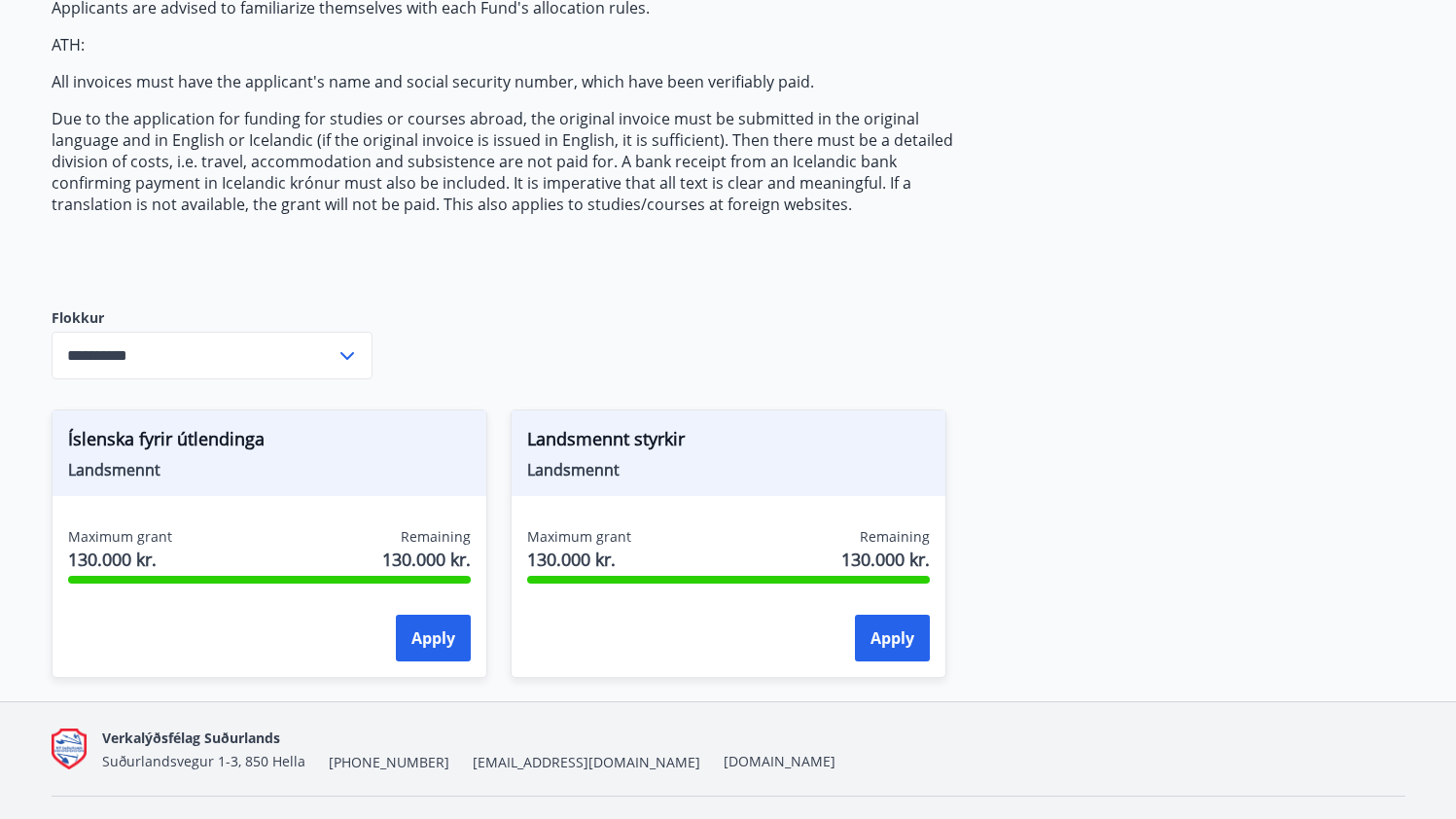
scroll to position [81, 0]
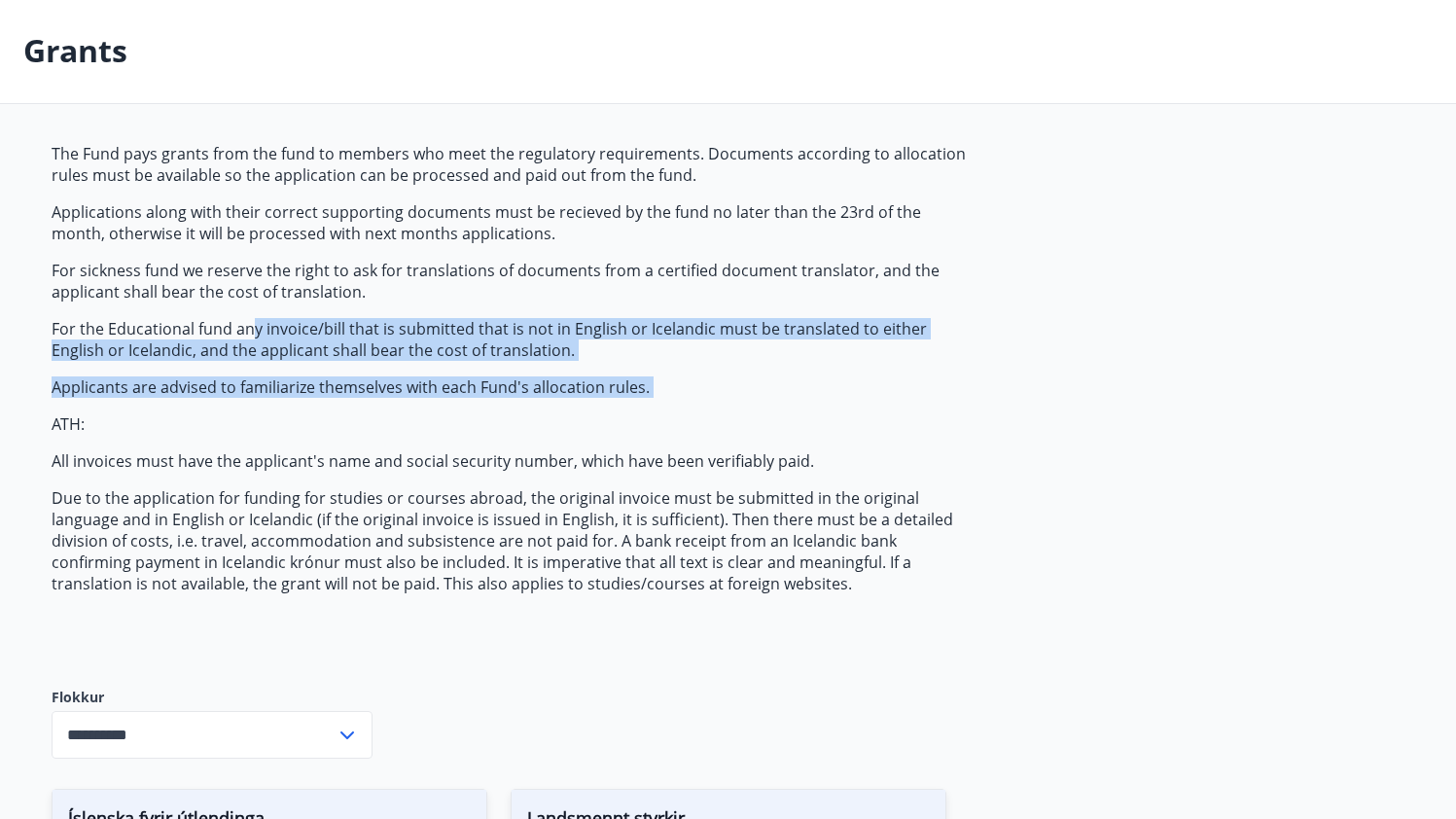
drag, startPoint x: 253, startPoint y: 329, endPoint x: 661, endPoint y: 398, distance: 413.8
click at [661, 398] on span "The Fund pays grants from the fund to members who meet the regulatory requireme…" at bounding box center [511, 369] width 919 height 451
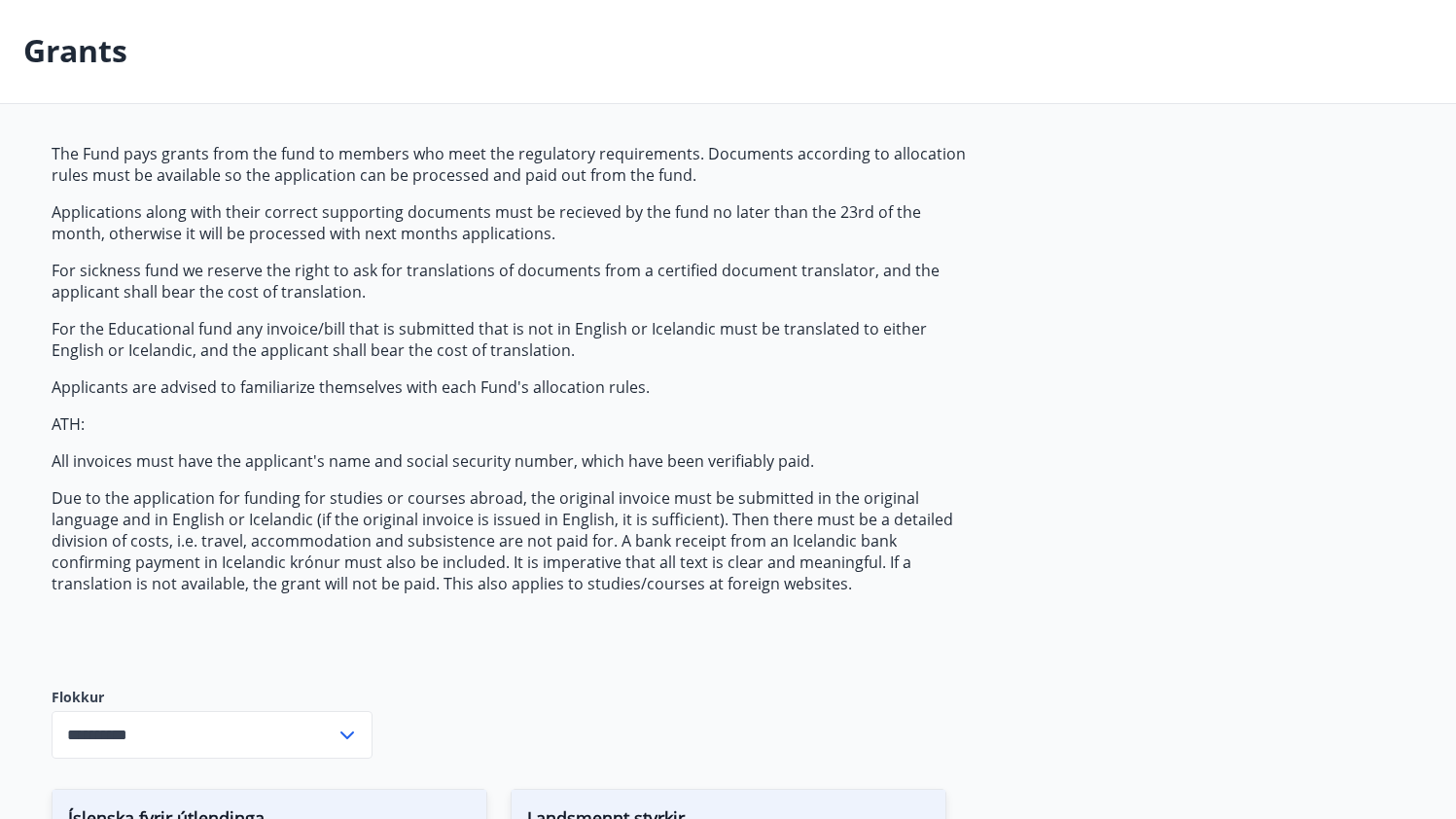
click at [661, 398] on span "The Fund pays grants from the fund to members who meet the regulatory requireme…" at bounding box center [511, 369] width 919 height 451
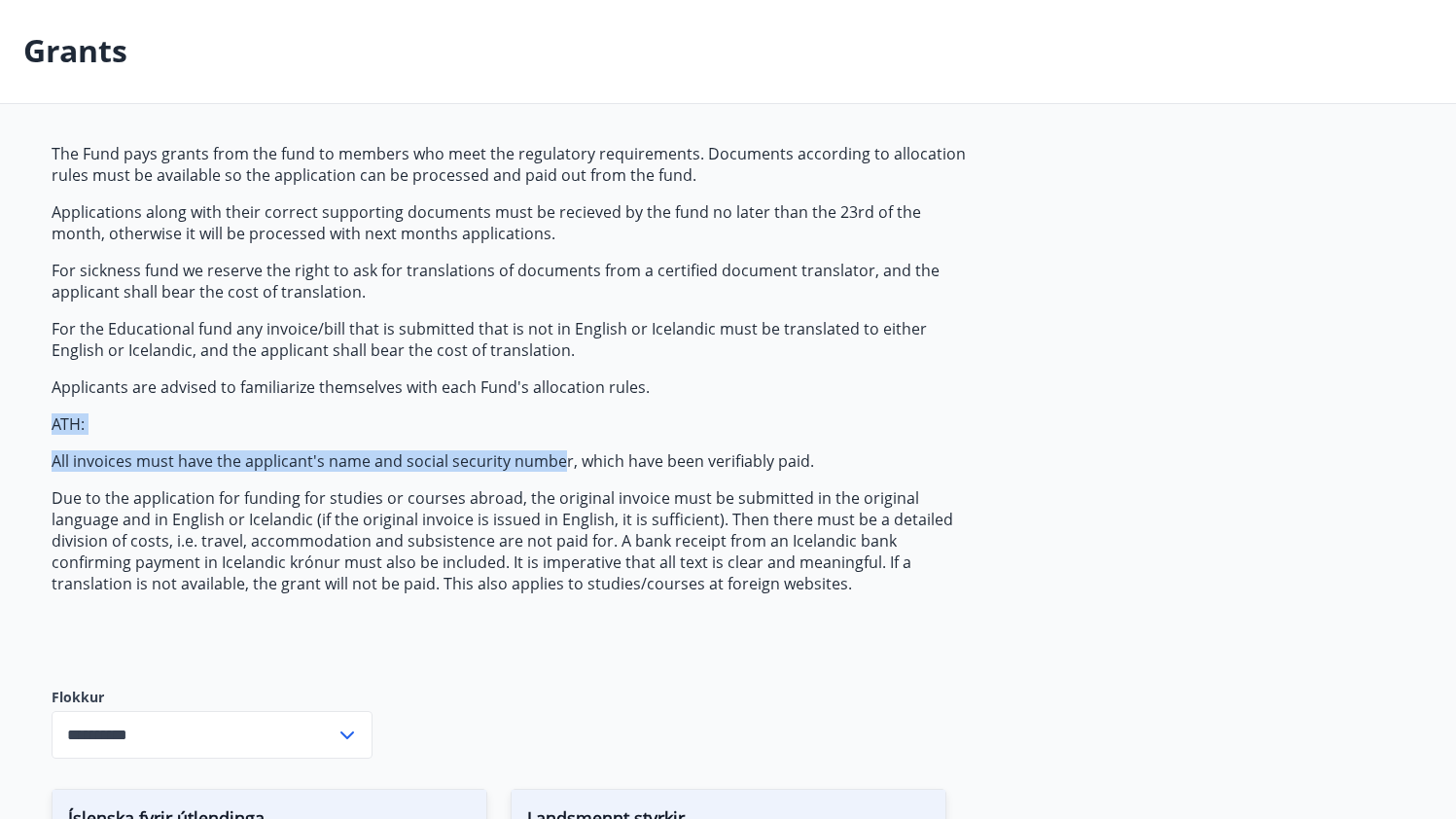
drag, startPoint x: 39, startPoint y: 430, endPoint x: 561, endPoint y: 468, distance: 523.4
click at [561, 468] on div "**********" at bounding box center [728, 611] width 1401 height 937
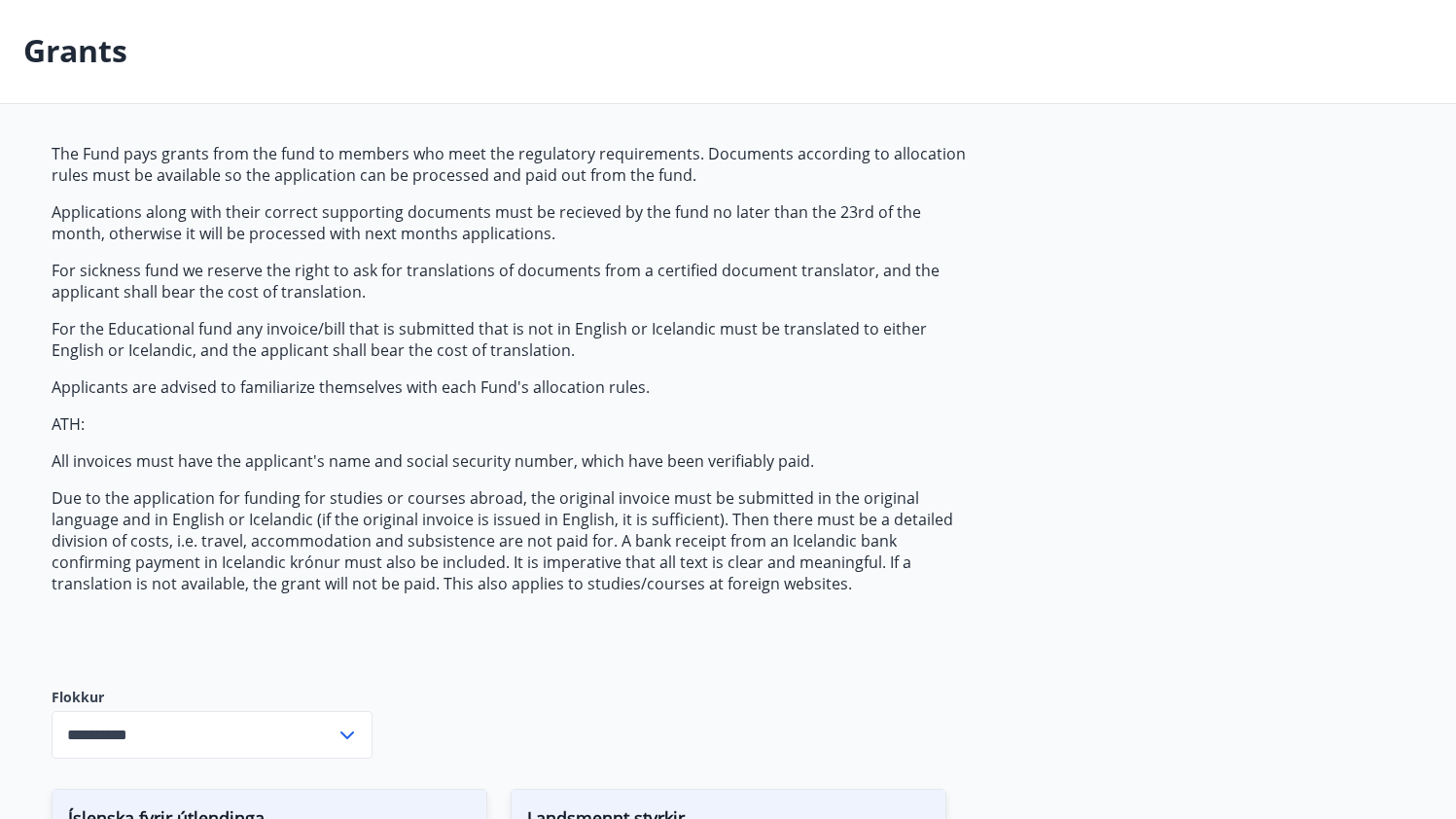
click at [450, 504] on p "Due to the application for funding for studies or courses abroad, the original …" at bounding box center [511, 540] width 919 height 107
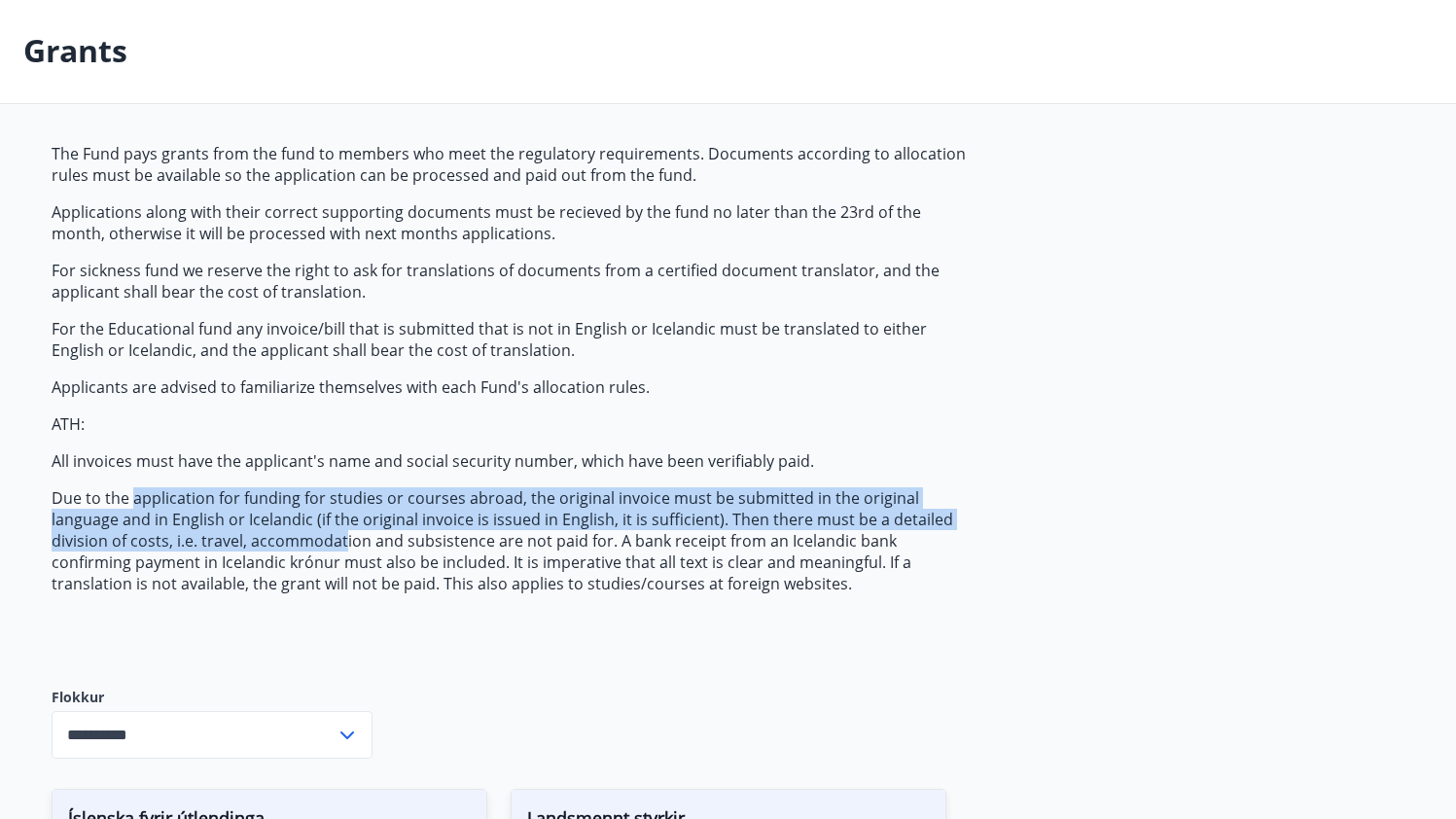
drag, startPoint x: 150, startPoint y: 495, endPoint x: 341, endPoint y: 536, distance: 195.4
click at [341, 536] on p "Due to the application for funding for studies or courses abroad, the original …" at bounding box center [511, 540] width 919 height 107
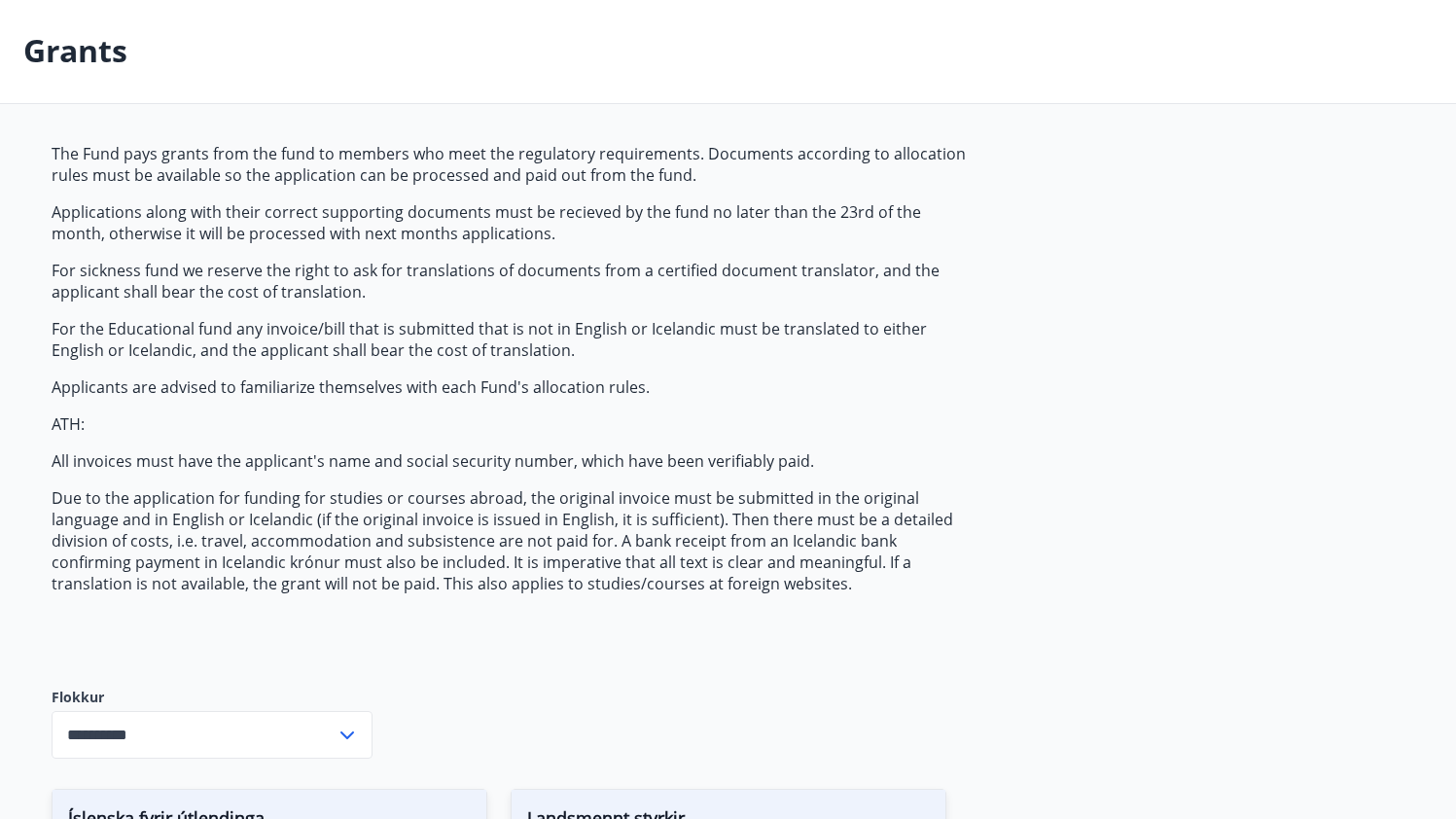
click at [466, 544] on p "Due to the application for funding for studies or courses abroad, the original …" at bounding box center [511, 540] width 919 height 107
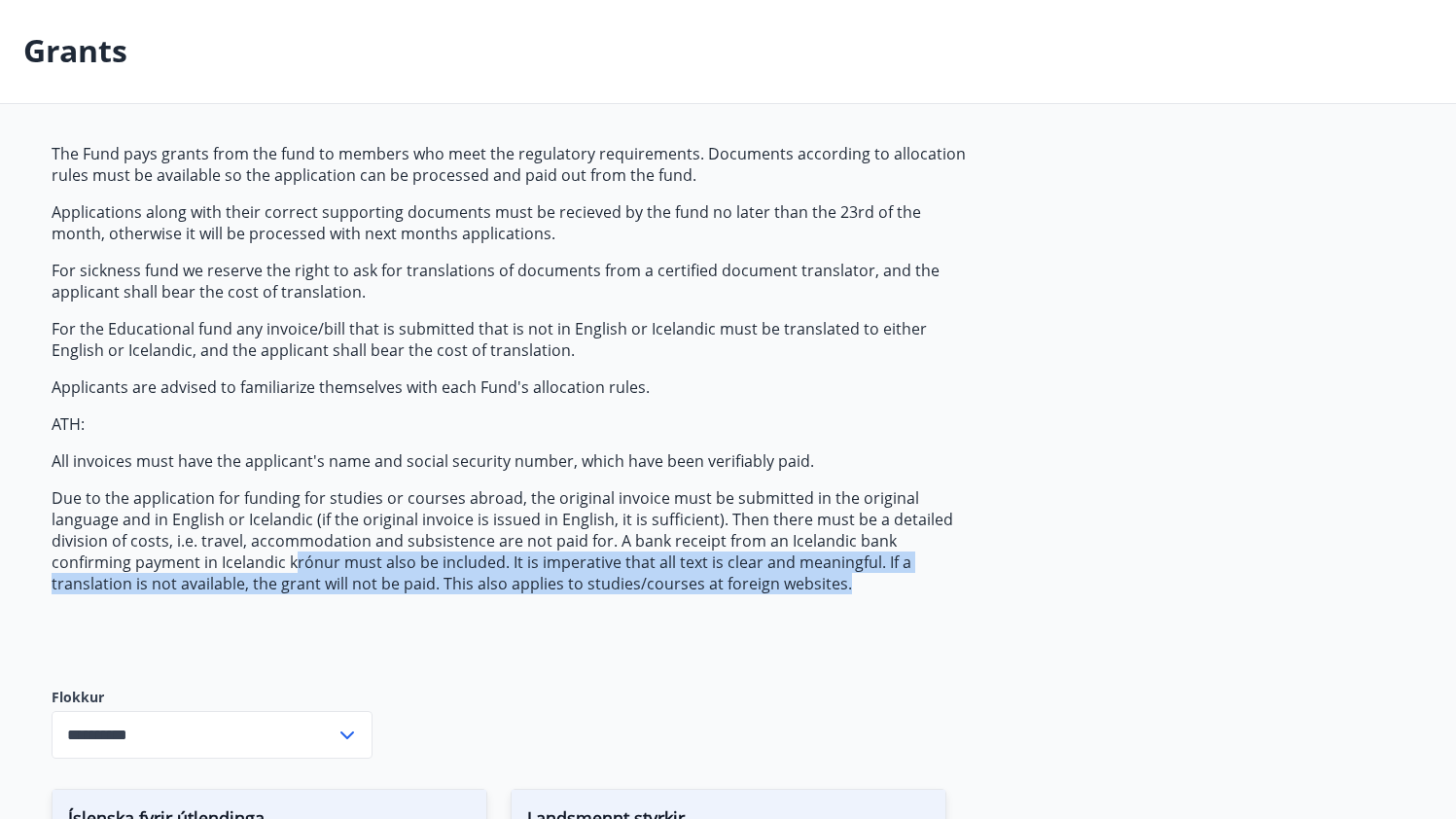
drag, startPoint x: 225, startPoint y: 560, endPoint x: 764, endPoint y: 588, distance: 539.7
click at [764, 588] on p "Due to the application for funding for studies or courses abroad, the original …" at bounding box center [511, 540] width 919 height 107
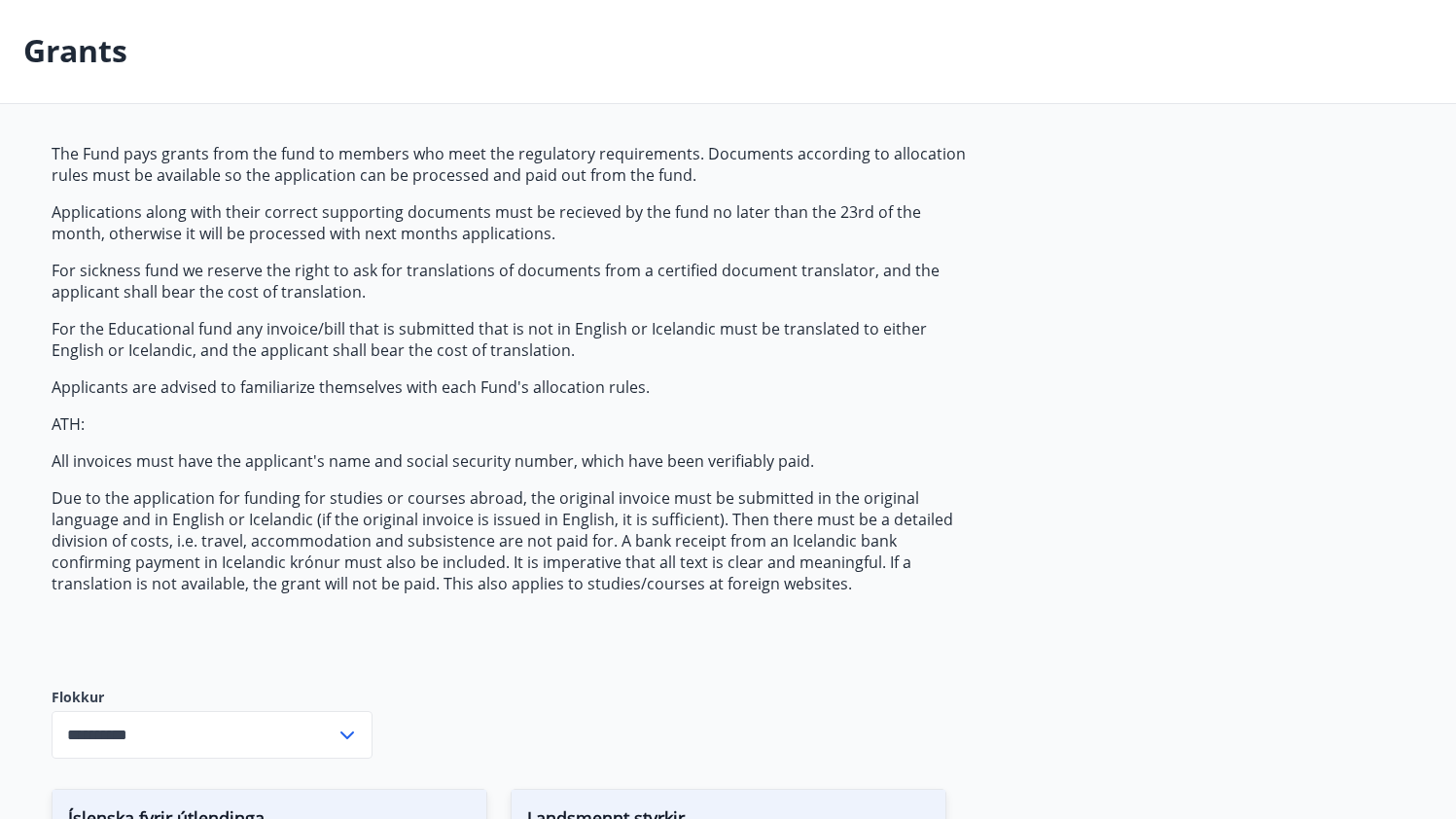
scroll to position [0, 0]
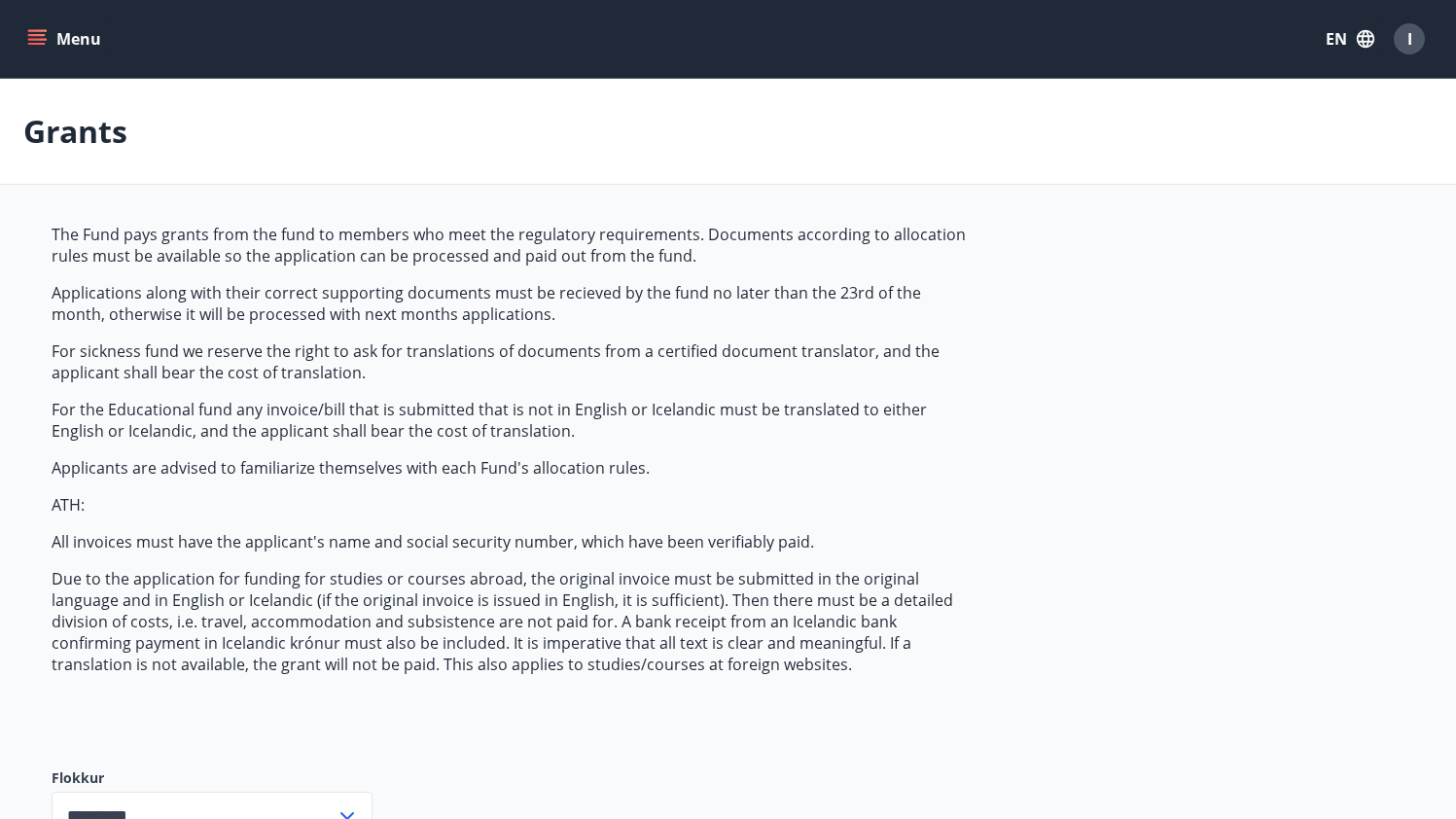
click at [36, 34] on icon "menu" at bounding box center [37, 35] width 18 height 2
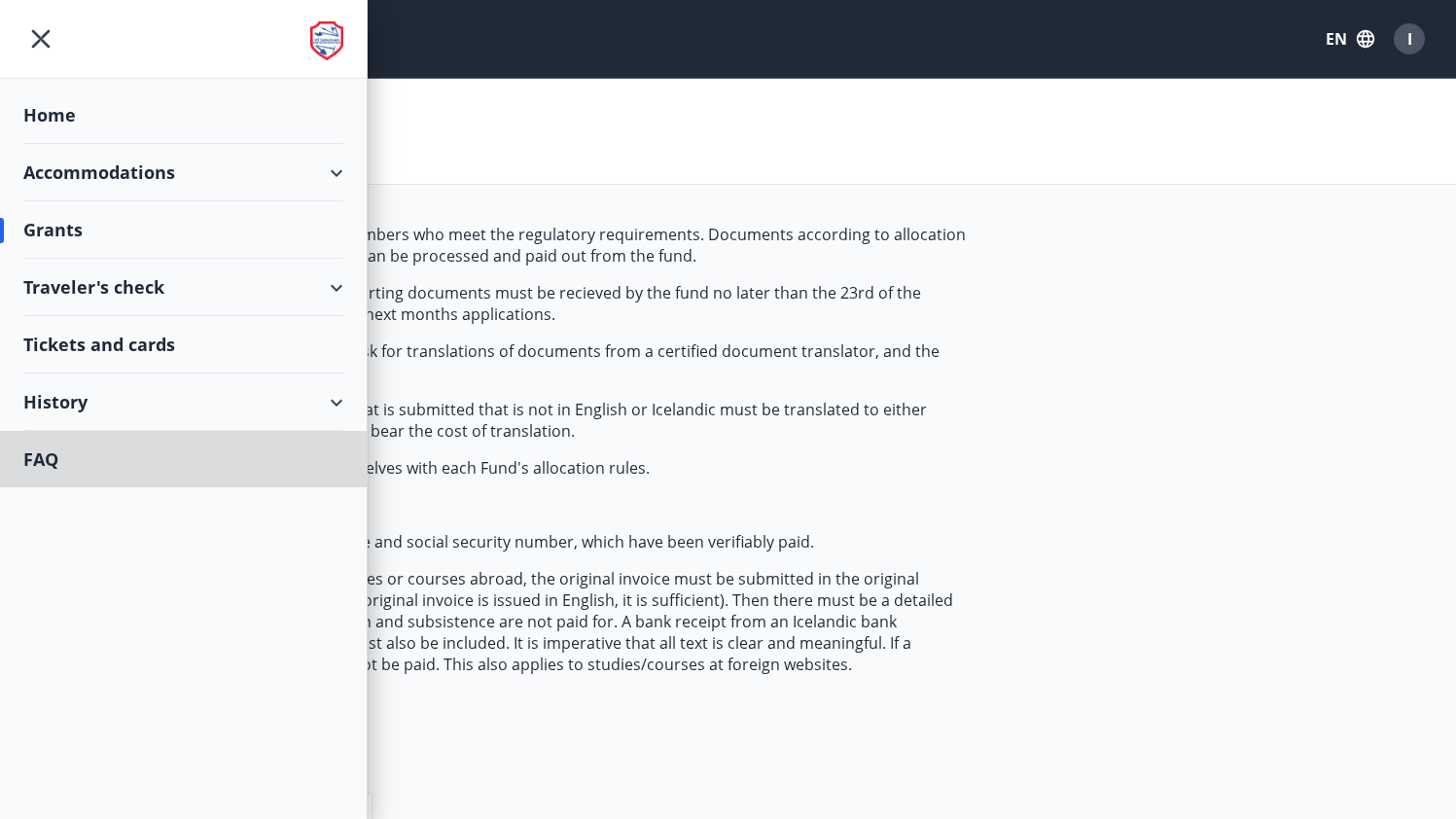
click at [1170, 136] on div "Grants" at bounding box center [728, 132] width 1456 height 106
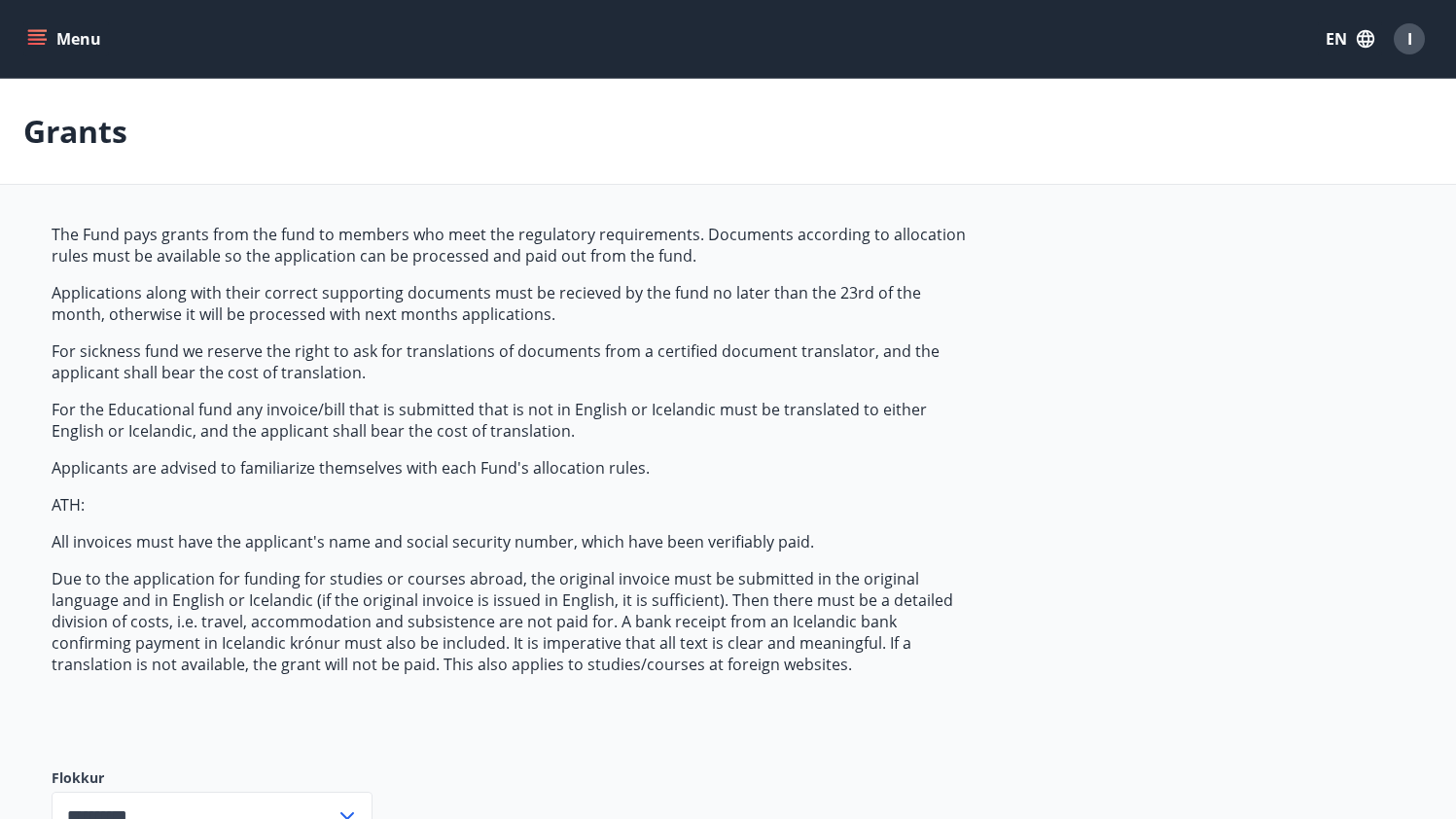
scroll to position [4, 0]
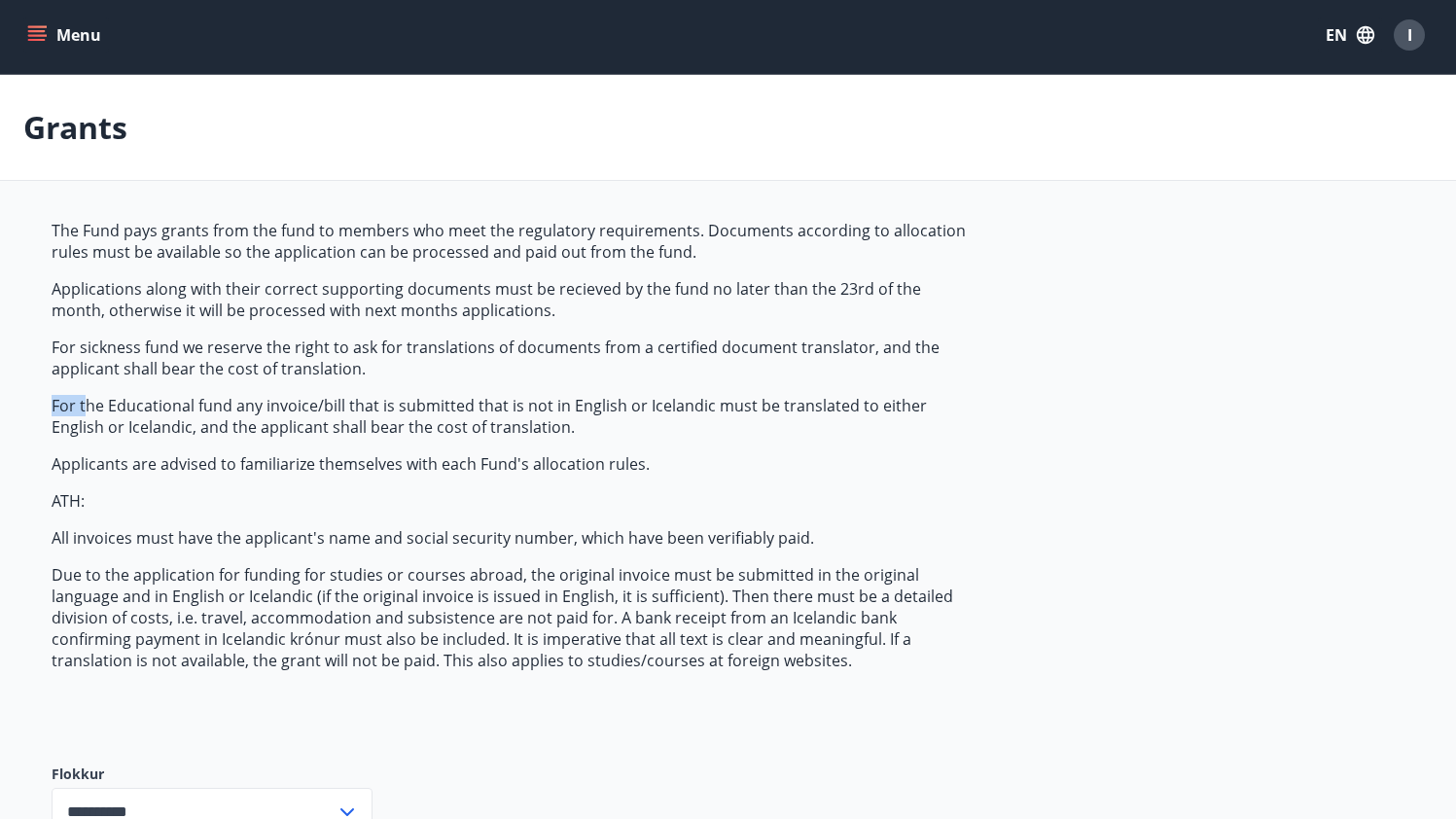
drag, startPoint x: 89, startPoint y: 403, endPoint x: 450, endPoint y: 383, distance: 361.6
click at [413, 389] on span "The Fund pays grants from the fund to members who meet the regulatory requireme…" at bounding box center [511, 445] width 919 height 451
click at [450, 383] on span "The Fund pays grants from the fund to members who meet the regulatory requireme…" at bounding box center [511, 445] width 919 height 451
click at [597, 347] on p "For sickness fund we reserve the right to ask for translations of documents fro…" at bounding box center [511, 357] width 919 height 42
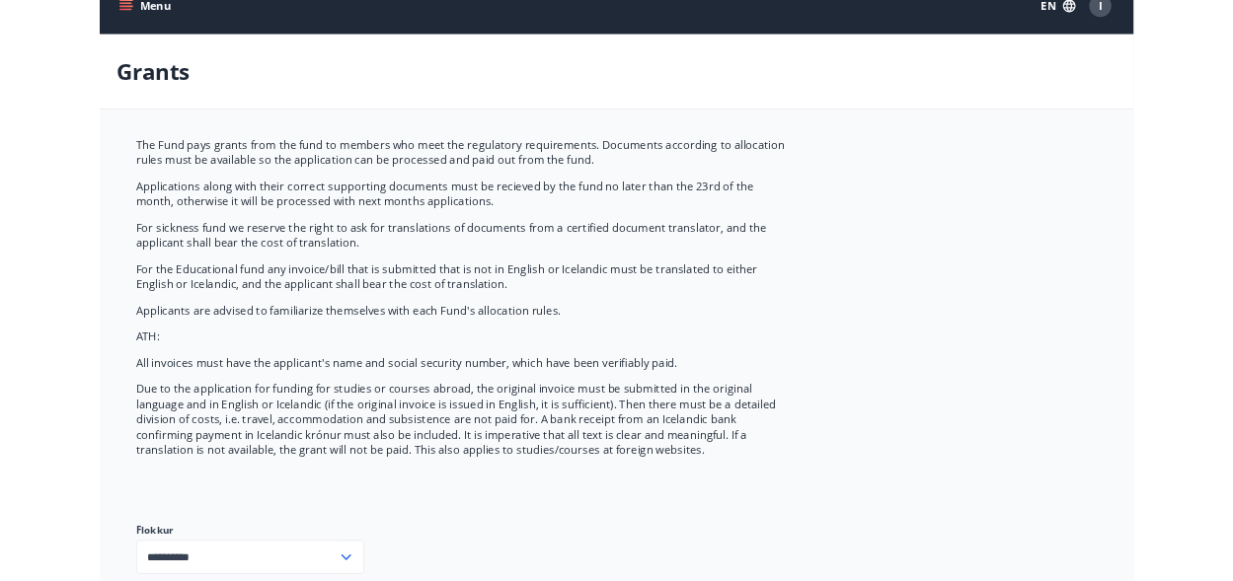
scroll to position [35, 0]
